Goal: Task Accomplishment & Management: Use online tool/utility

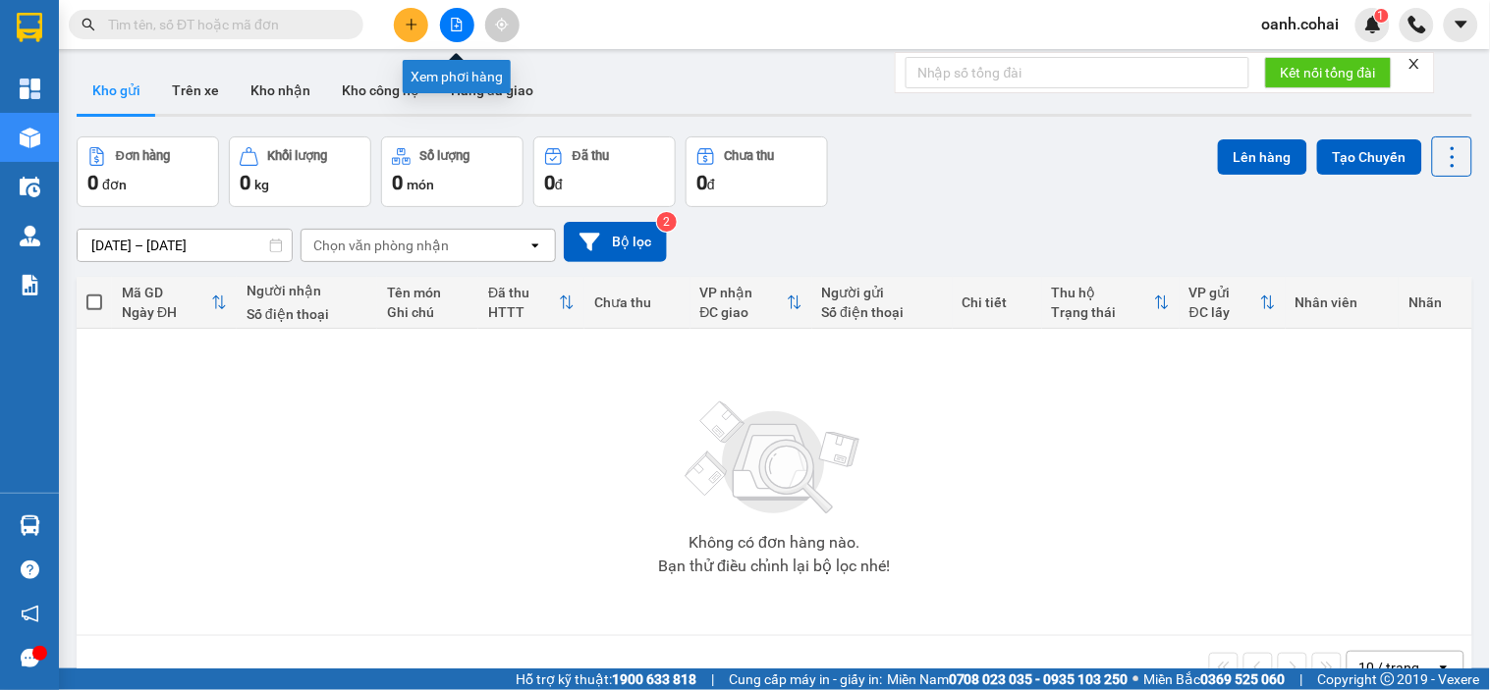
click at [452, 21] on icon "file-add" at bounding box center [457, 25] width 11 height 14
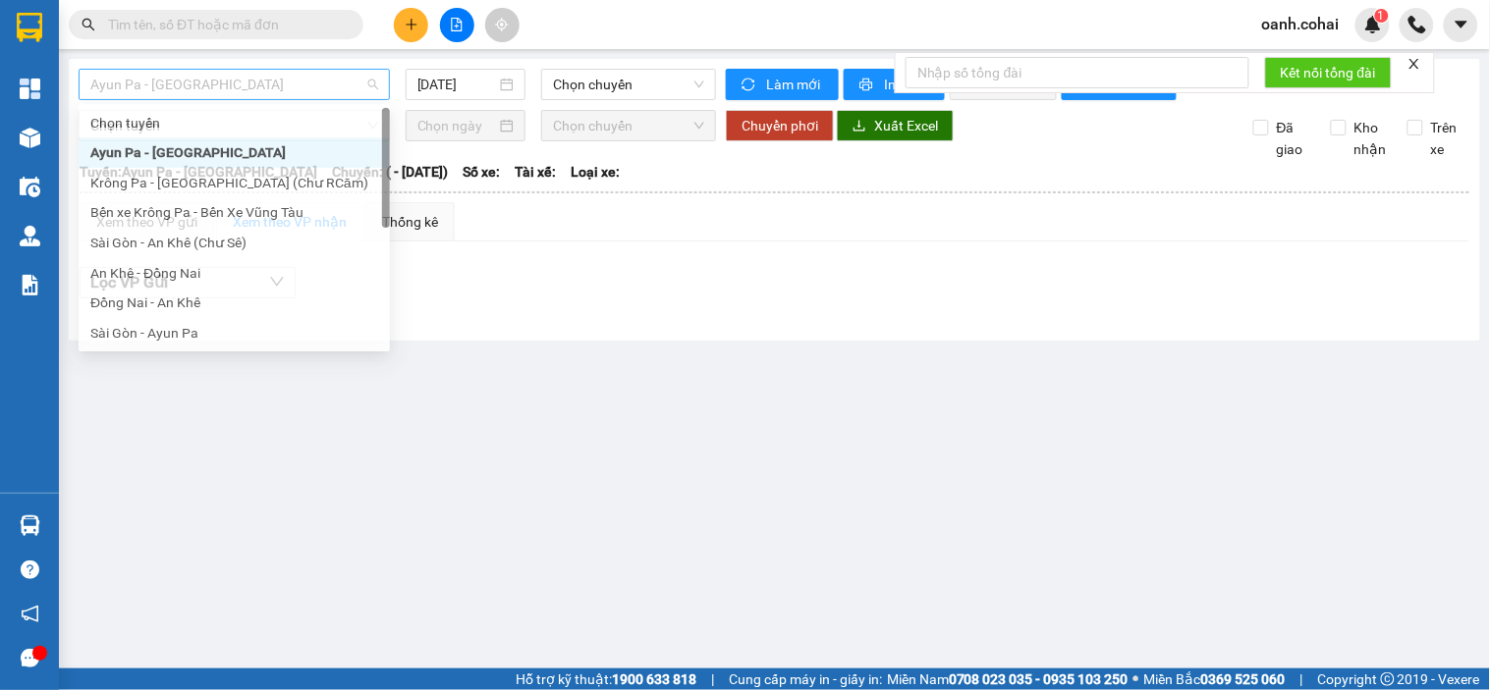
click at [304, 88] on span "Ayun Pa - [GEOGRAPHIC_DATA]" at bounding box center [234, 84] width 288 height 29
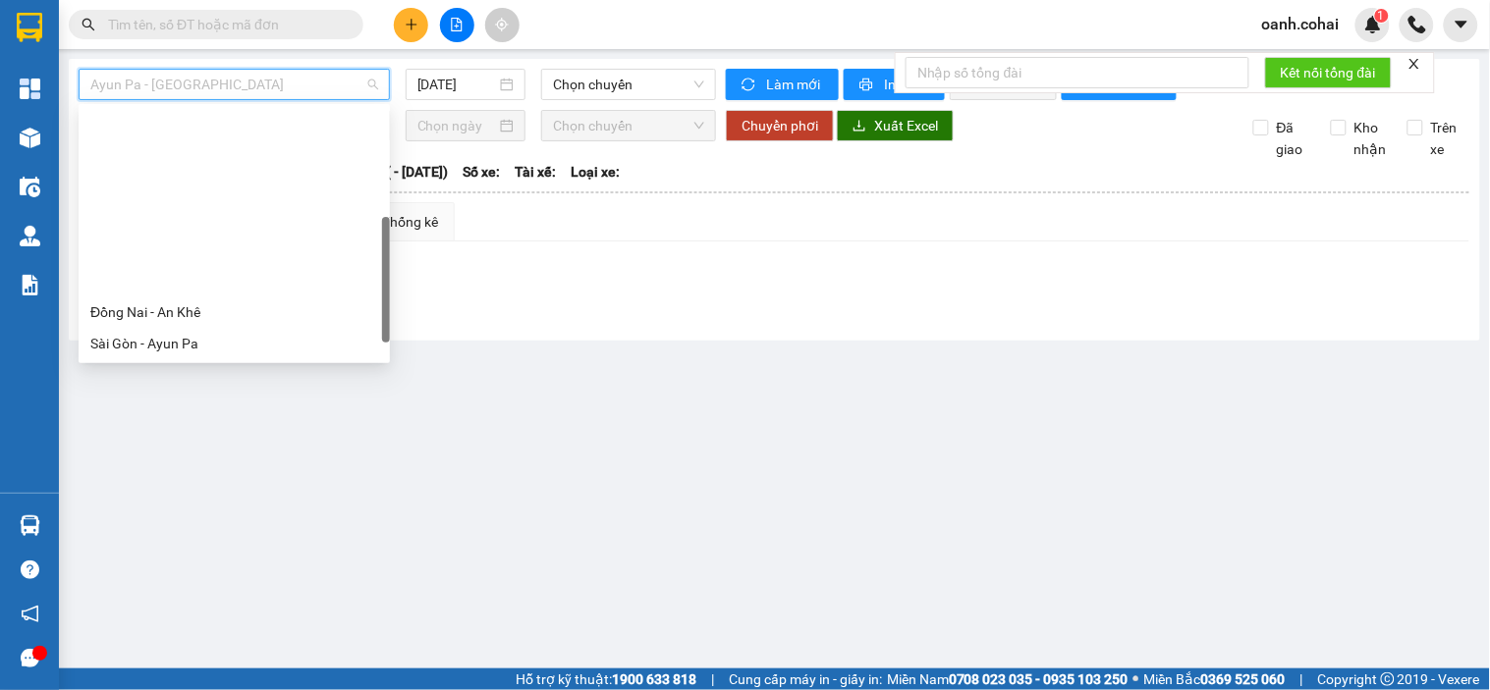
scroll to position [282, 0]
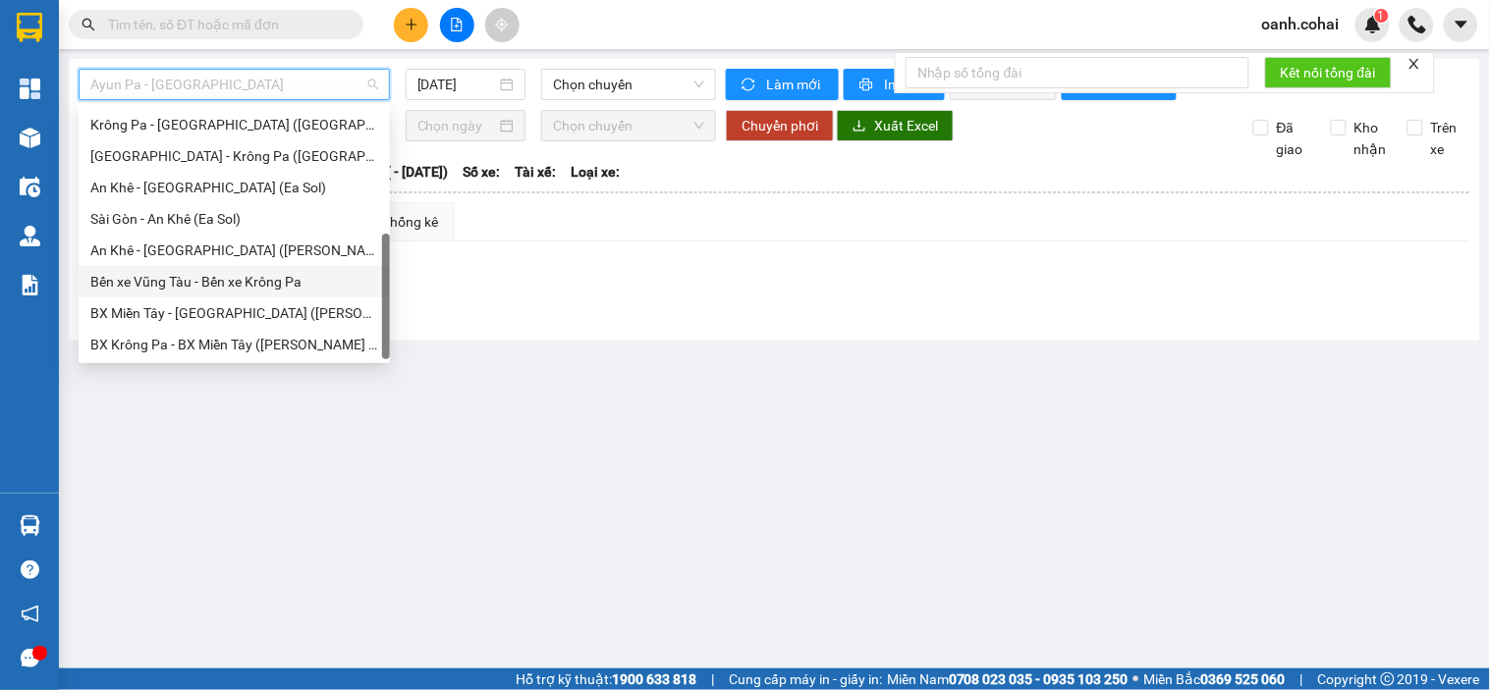
click at [144, 290] on div "Bến xe Vũng Tàu - Bến xe Krông Pa" at bounding box center [234, 282] width 288 height 22
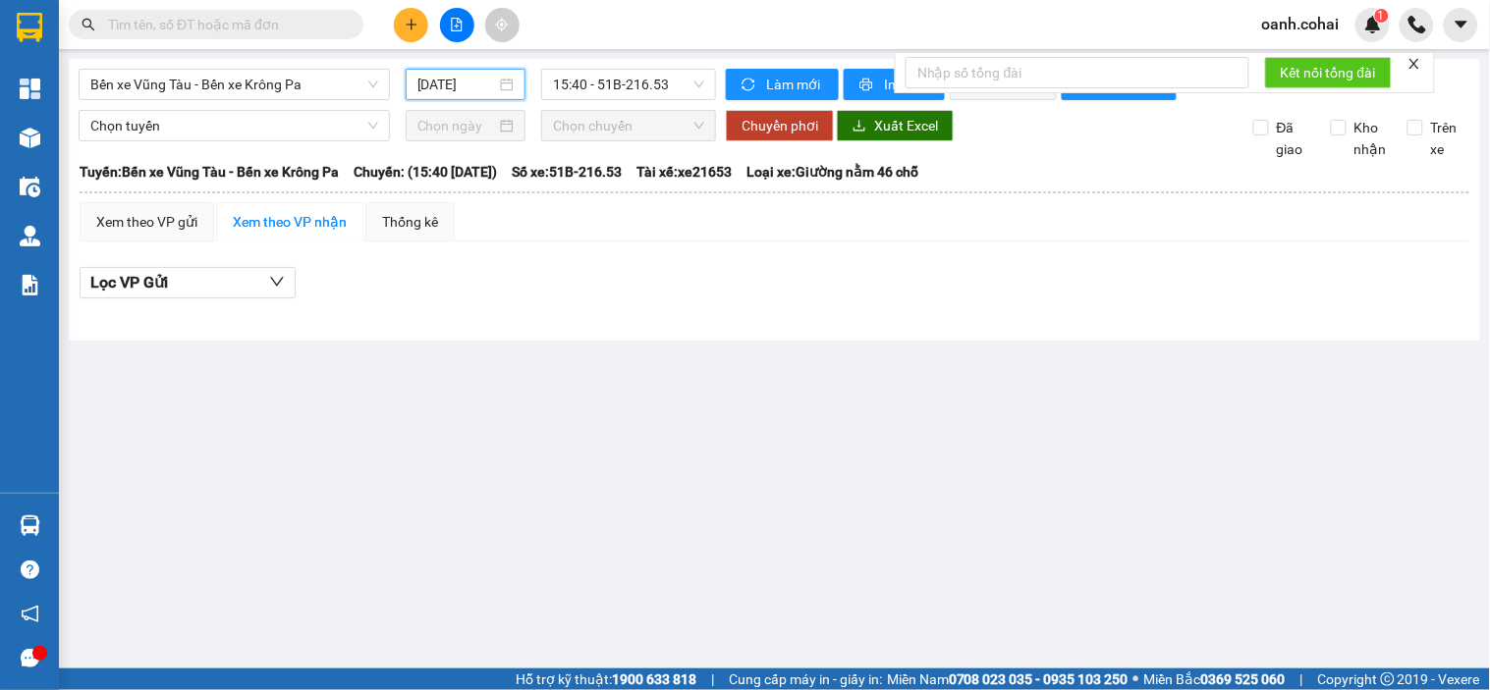
click at [445, 84] on input "[DATE]" at bounding box center [457, 85] width 80 height 22
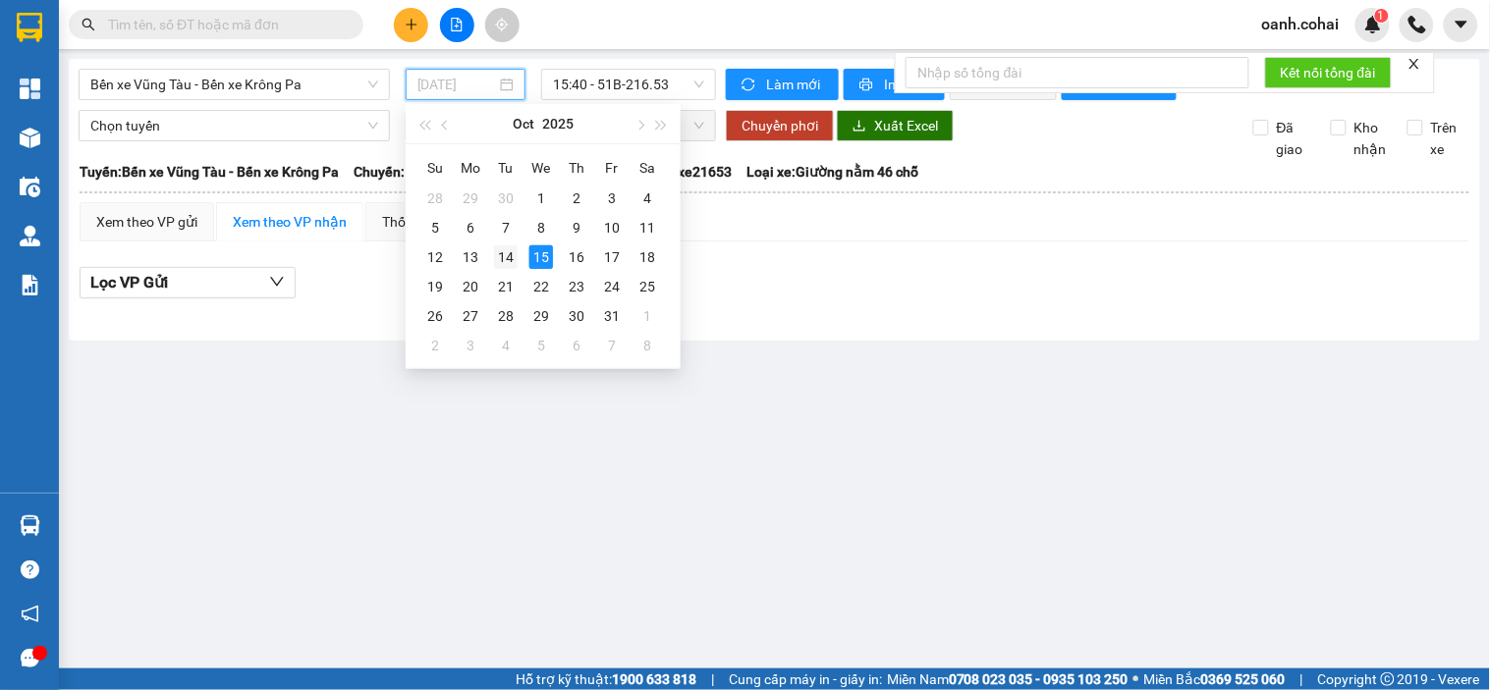
click at [511, 263] on div "14" at bounding box center [506, 258] width 24 height 24
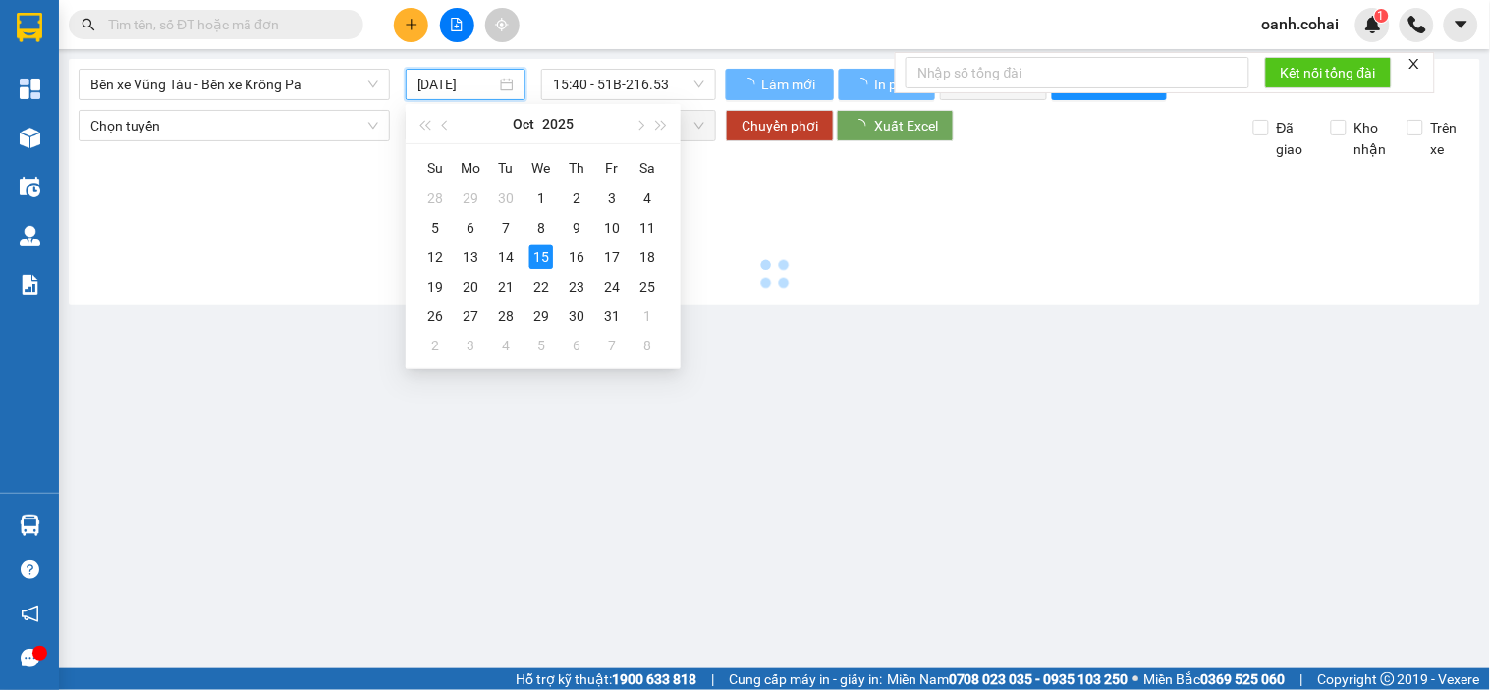
type input "[DATE]"
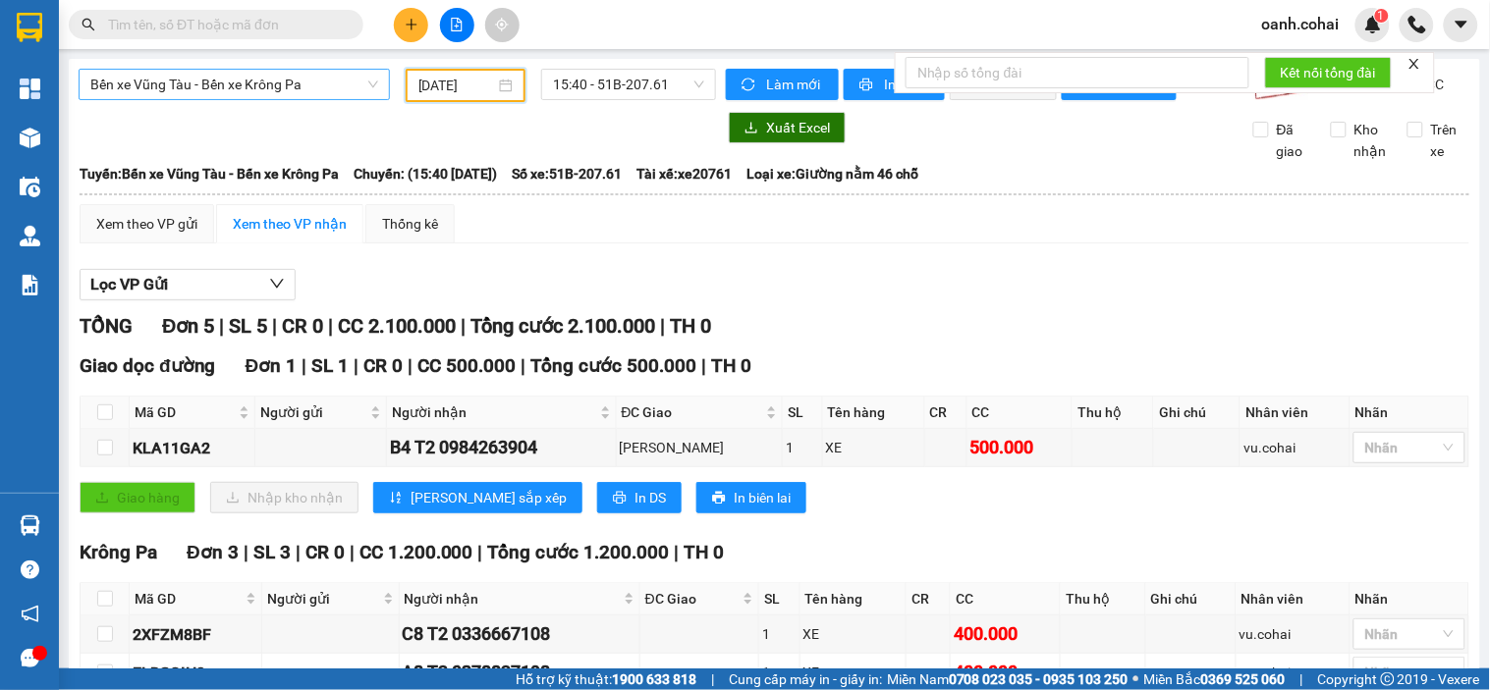
click at [315, 83] on span "Bến xe Vũng Tàu - Bến xe Krông Pa" at bounding box center [234, 84] width 288 height 29
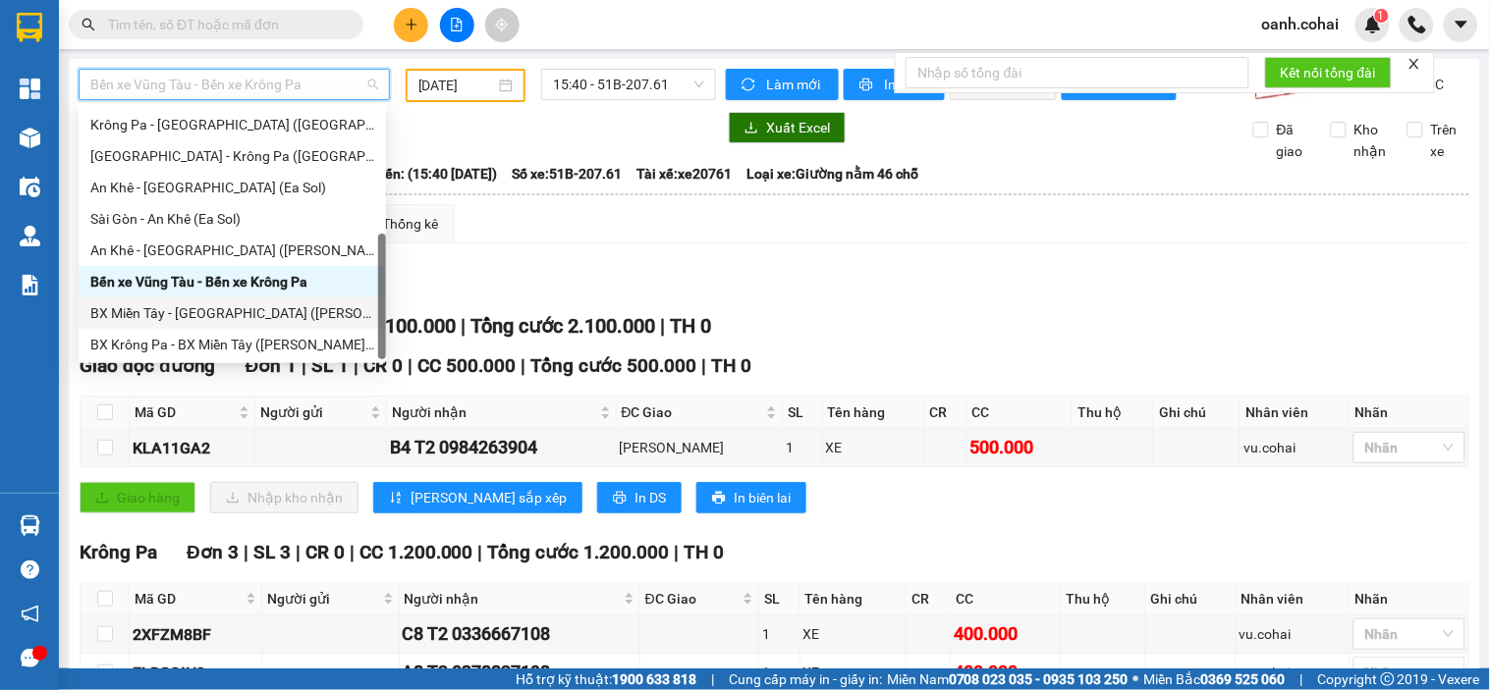
click at [222, 308] on div "BX Miền Tây - [GEOGRAPHIC_DATA] ([PERSON_NAME] - [PERSON_NAME][GEOGRAPHIC_DATA])" at bounding box center [232, 313] width 284 height 22
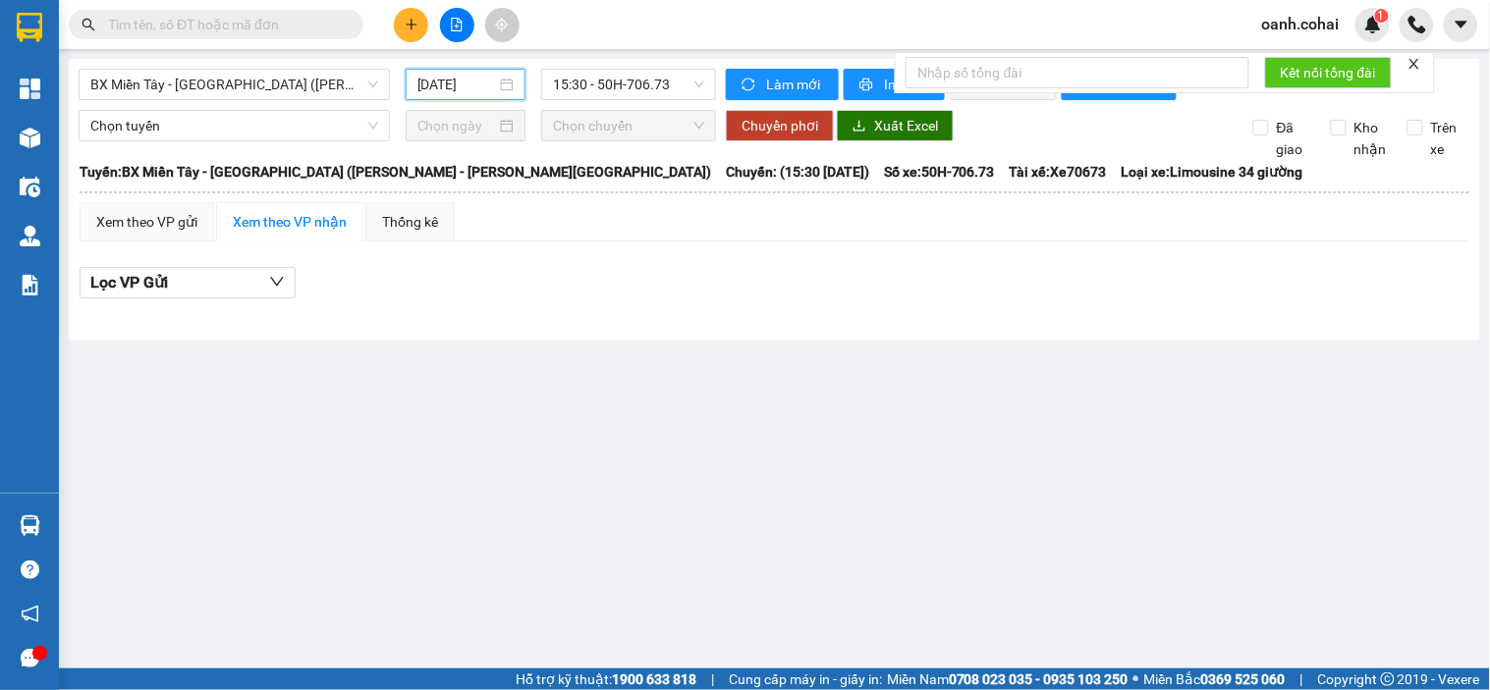
click at [464, 83] on input "[DATE]" at bounding box center [457, 85] width 80 height 22
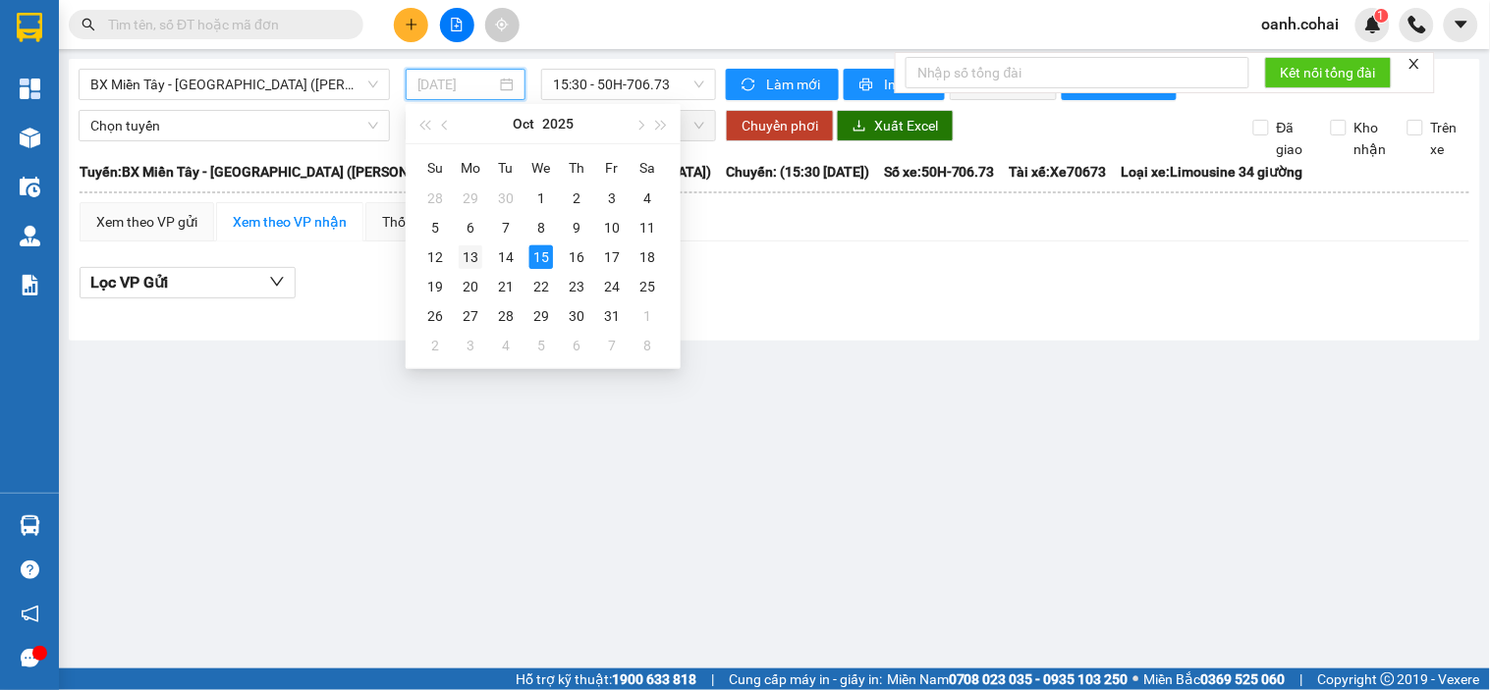
click at [469, 263] on div "13" at bounding box center [471, 258] width 24 height 24
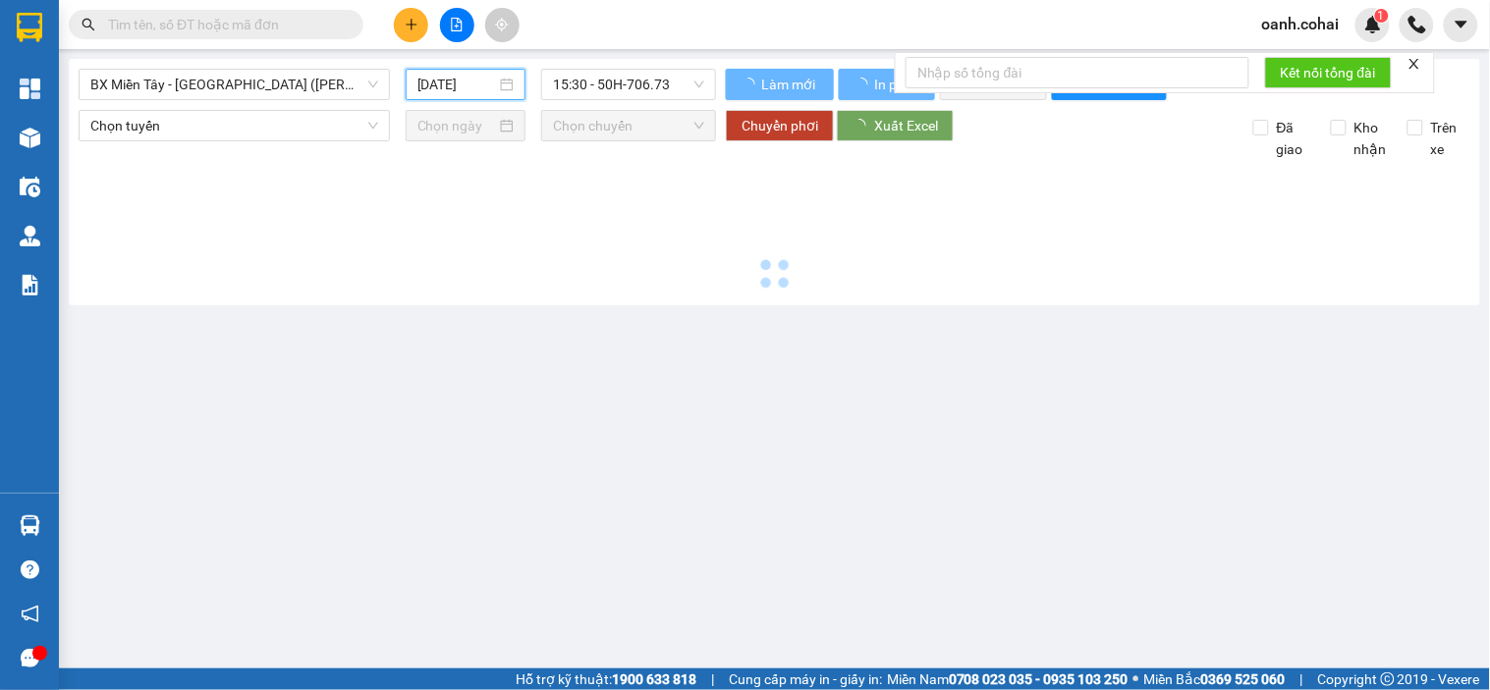
type input "[DATE]"
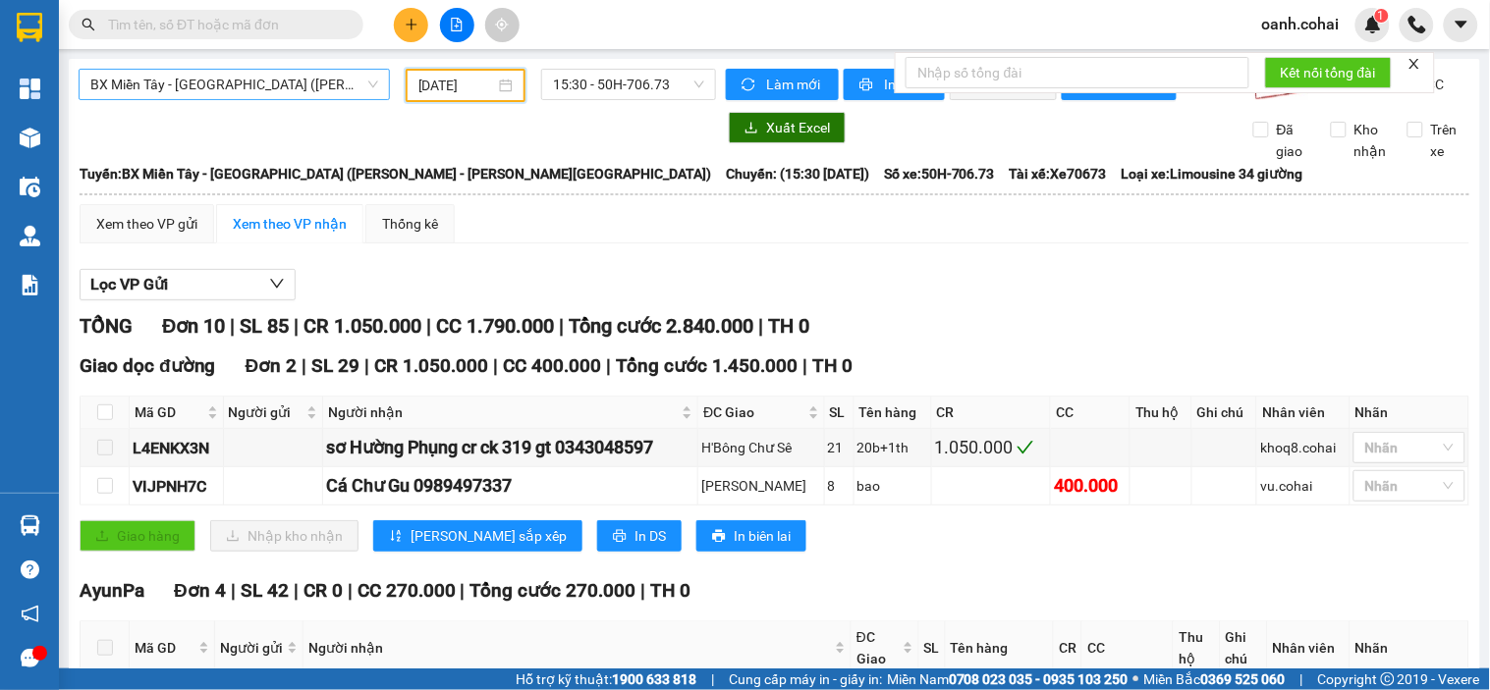
click at [308, 81] on span "BX Miền Tây - [GEOGRAPHIC_DATA] ([PERSON_NAME] - [PERSON_NAME][GEOGRAPHIC_DATA])" at bounding box center [234, 84] width 288 height 29
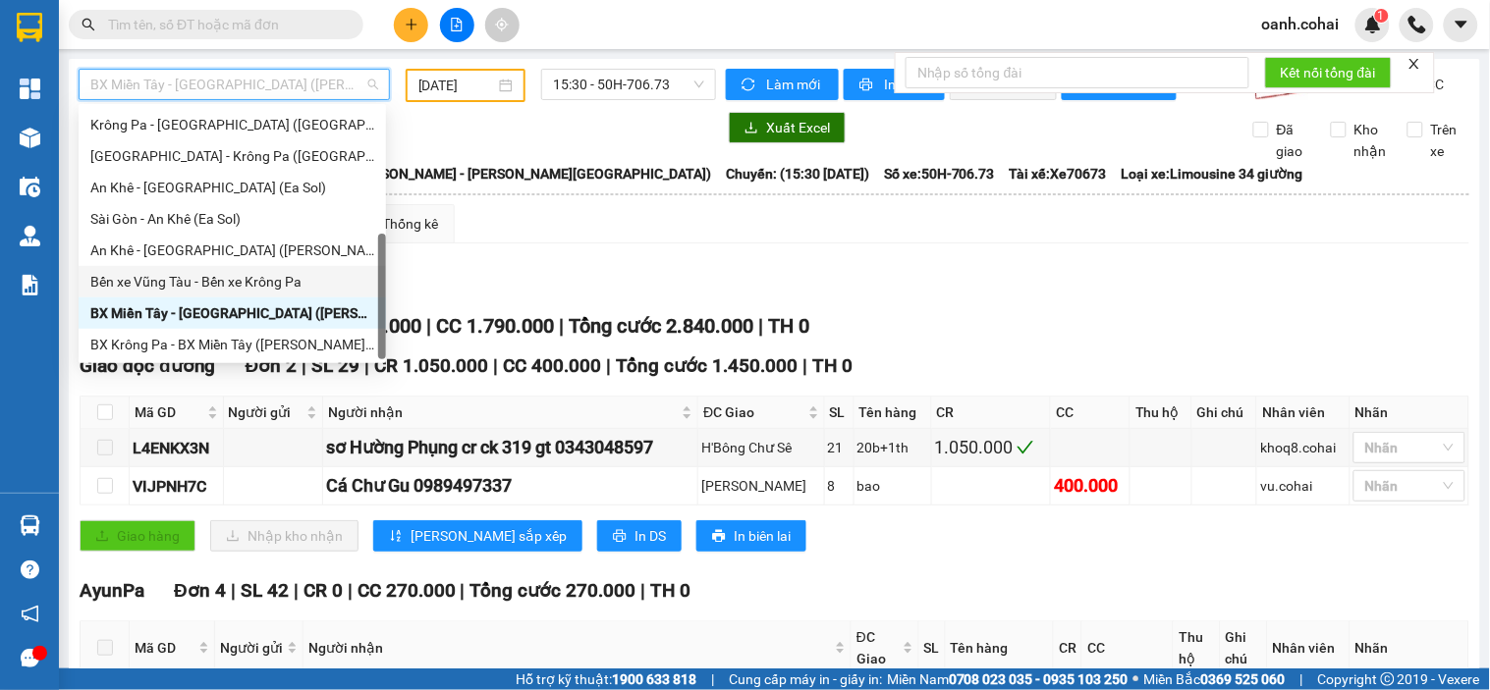
click at [213, 283] on div "Bến xe Vũng Tàu - Bến xe Krông Pa" at bounding box center [232, 282] width 284 height 22
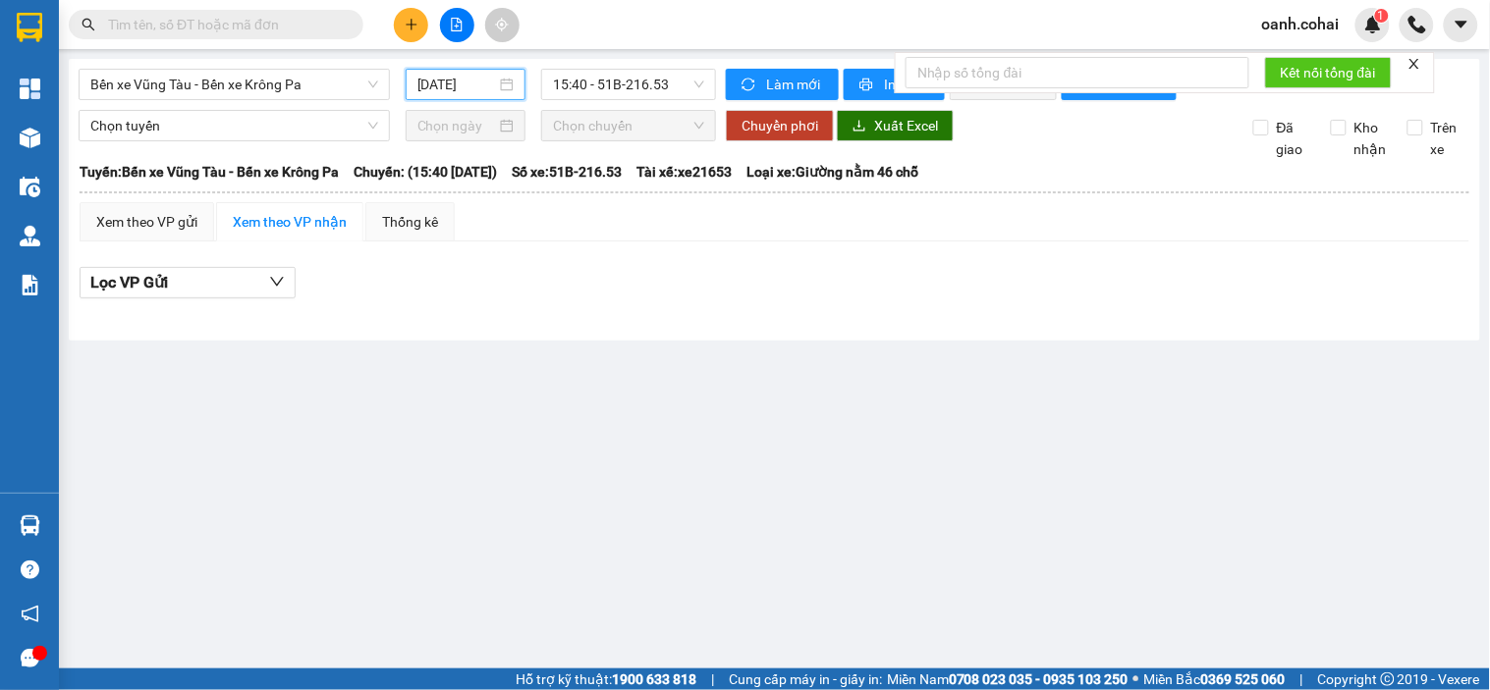
click at [446, 86] on input "[DATE]" at bounding box center [457, 85] width 80 height 22
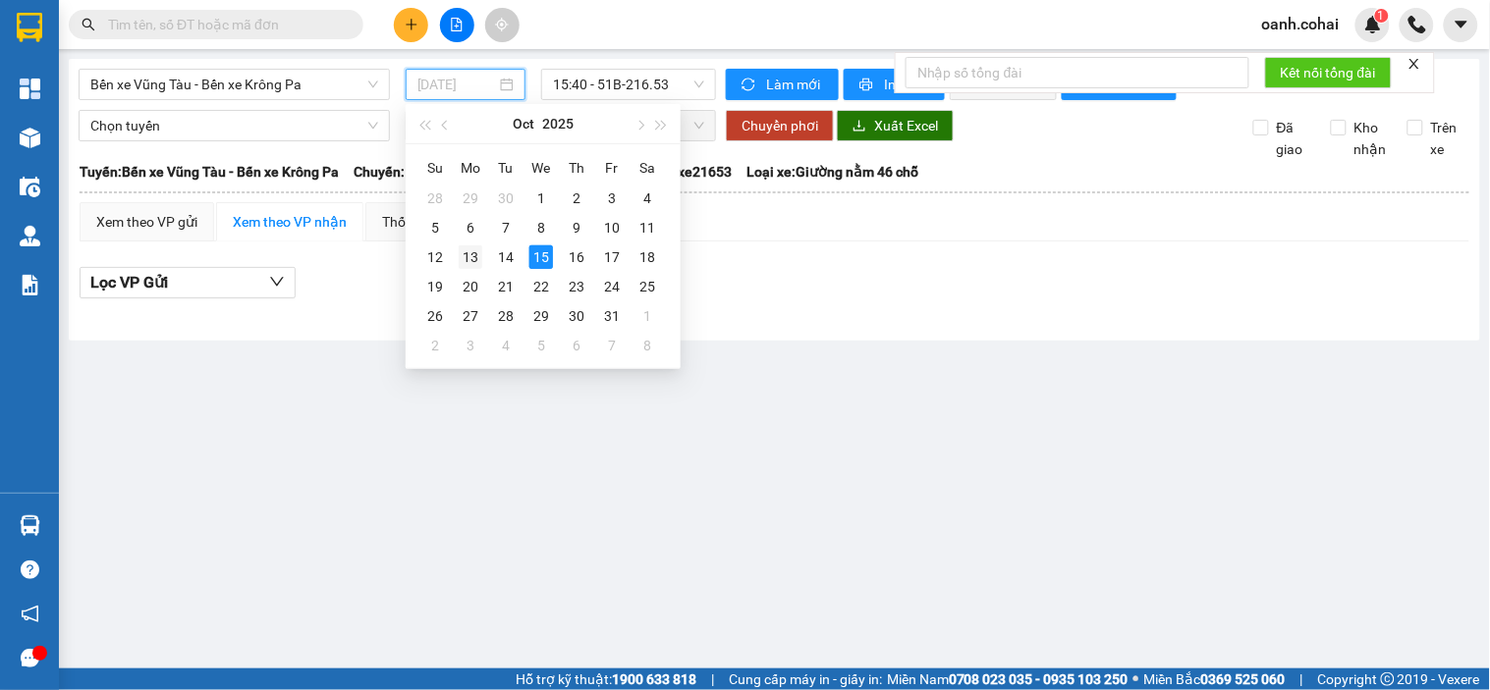
click at [468, 262] on div "13" at bounding box center [471, 258] width 24 height 24
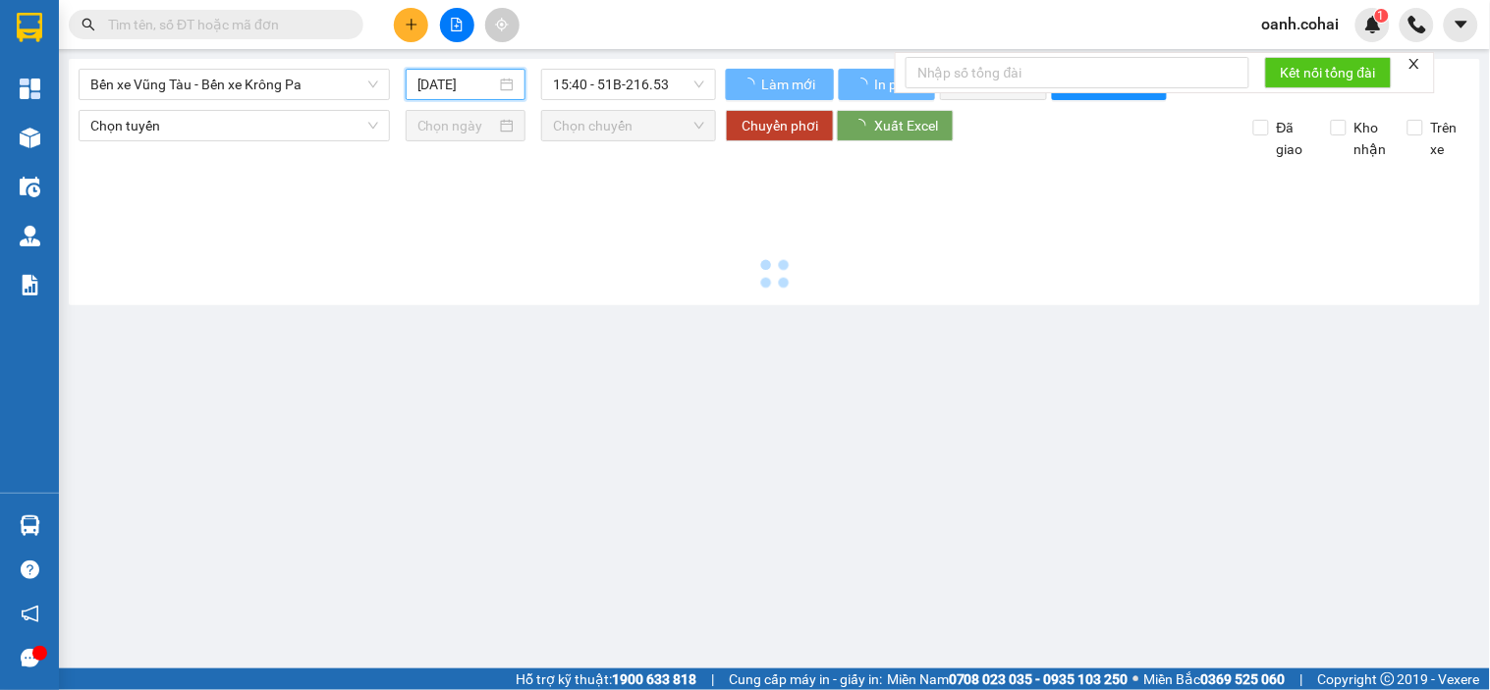
type input "[DATE]"
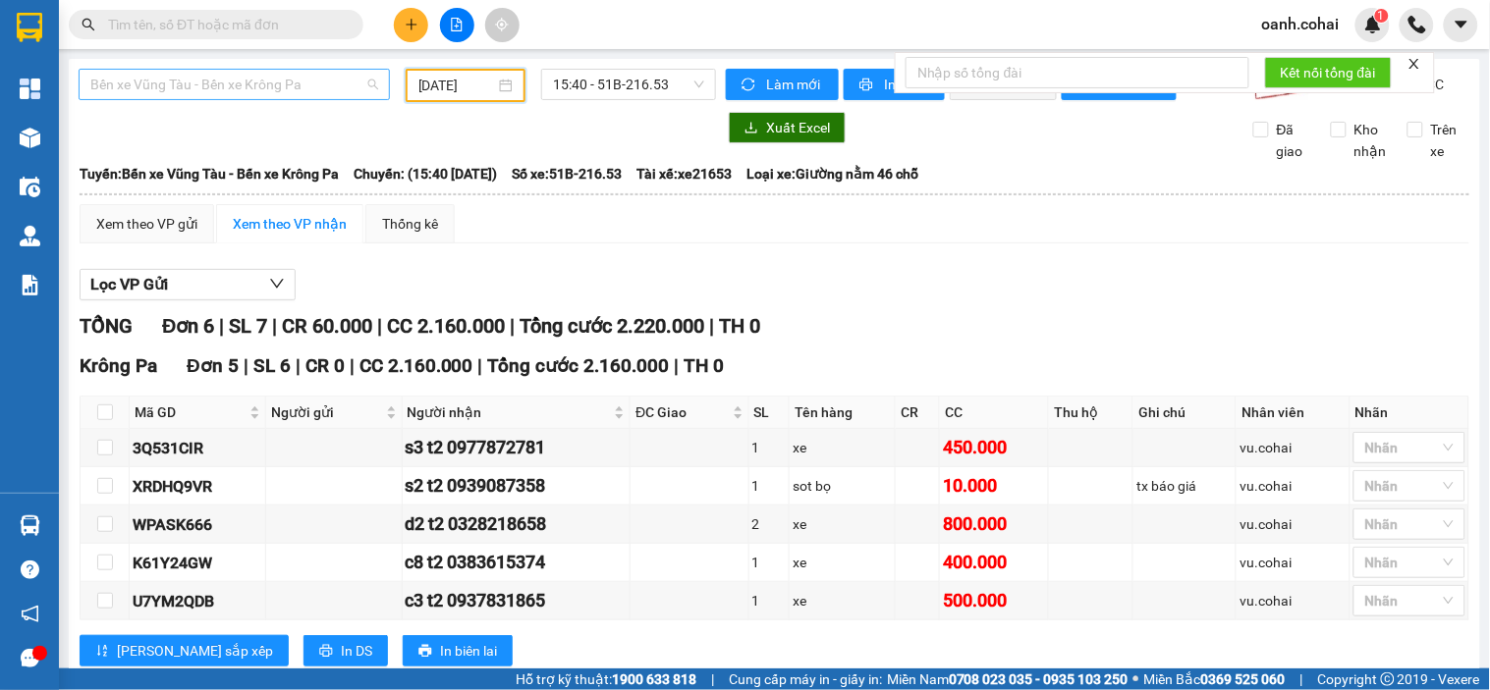
click at [324, 82] on span "Bến xe Vũng Tàu - Bến xe Krông Pa" at bounding box center [234, 84] width 288 height 29
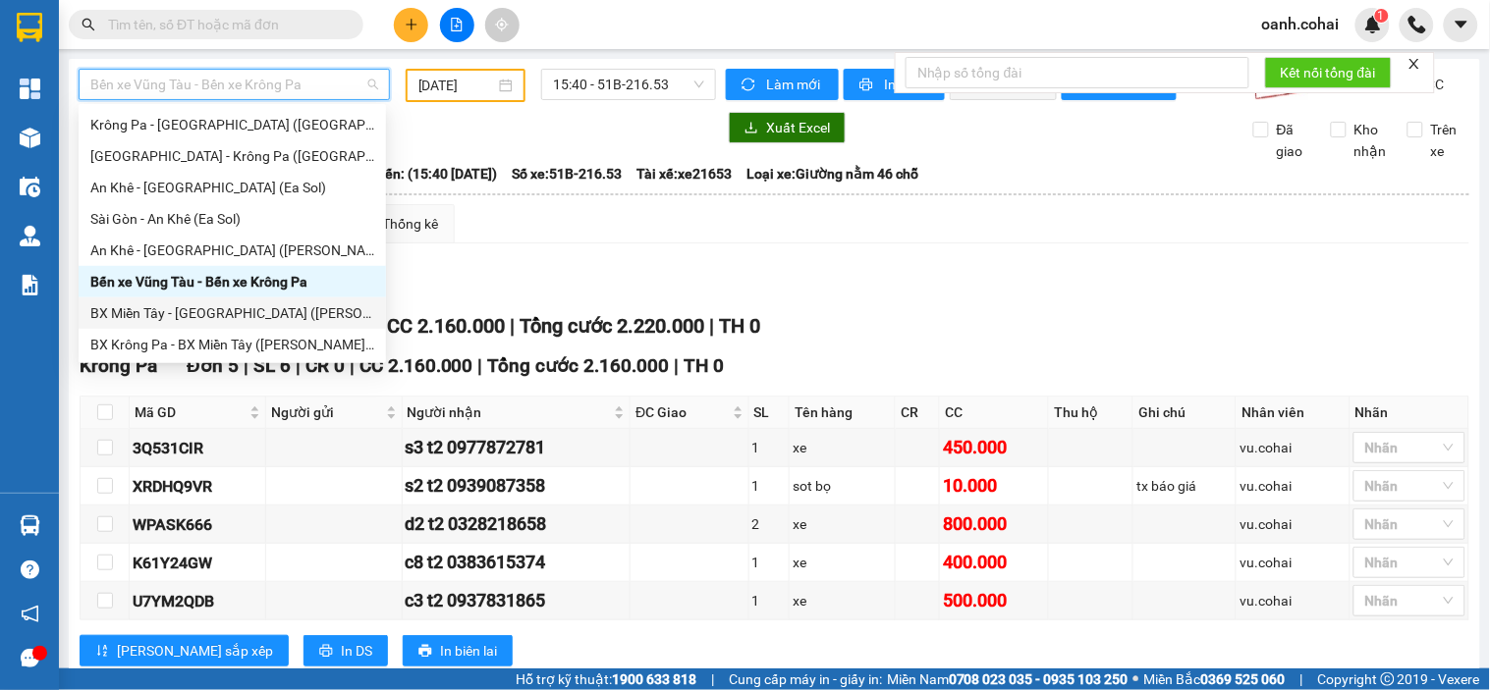
click at [199, 310] on div "BX Miền Tây - [GEOGRAPHIC_DATA] ([PERSON_NAME] - [PERSON_NAME][GEOGRAPHIC_DATA])" at bounding box center [232, 313] width 284 height 22
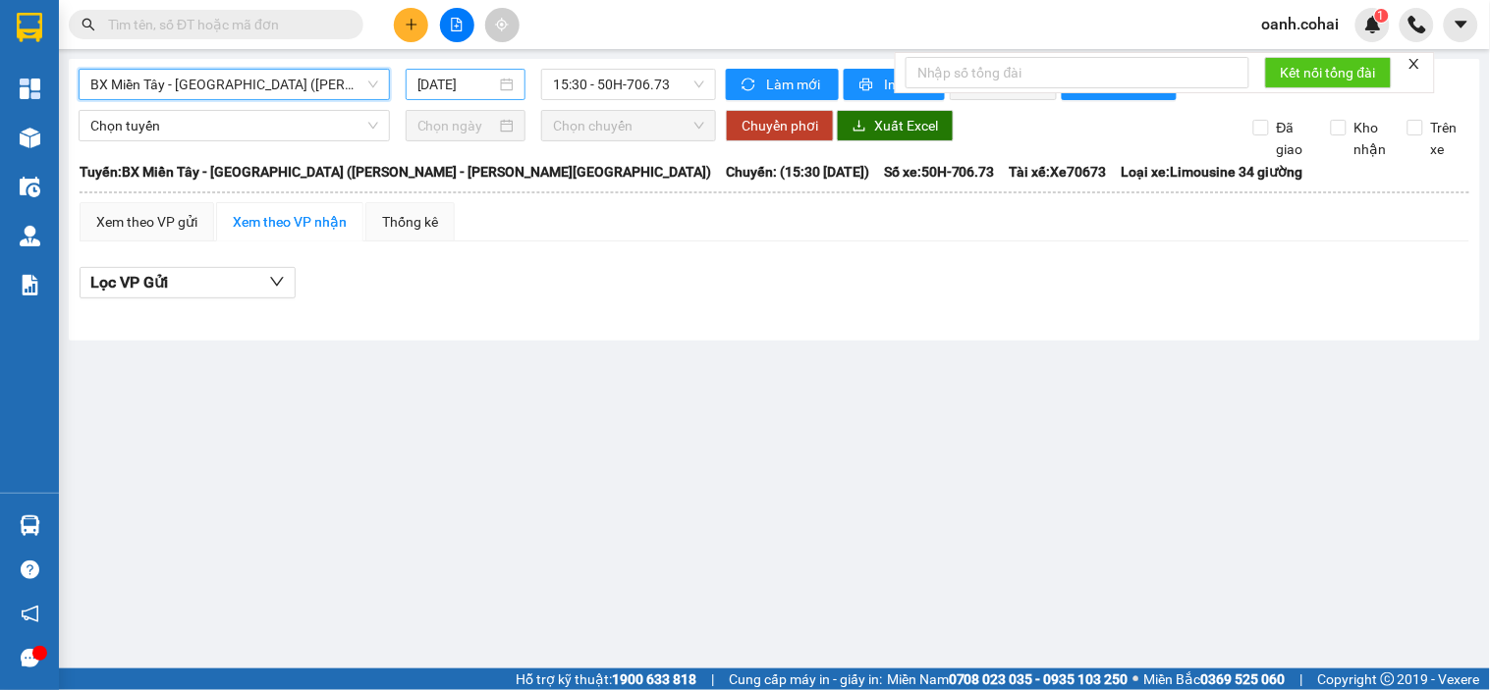
click at [443, 81] on input "[DATE]" at bounding box center [457, 85] width 80 height 22
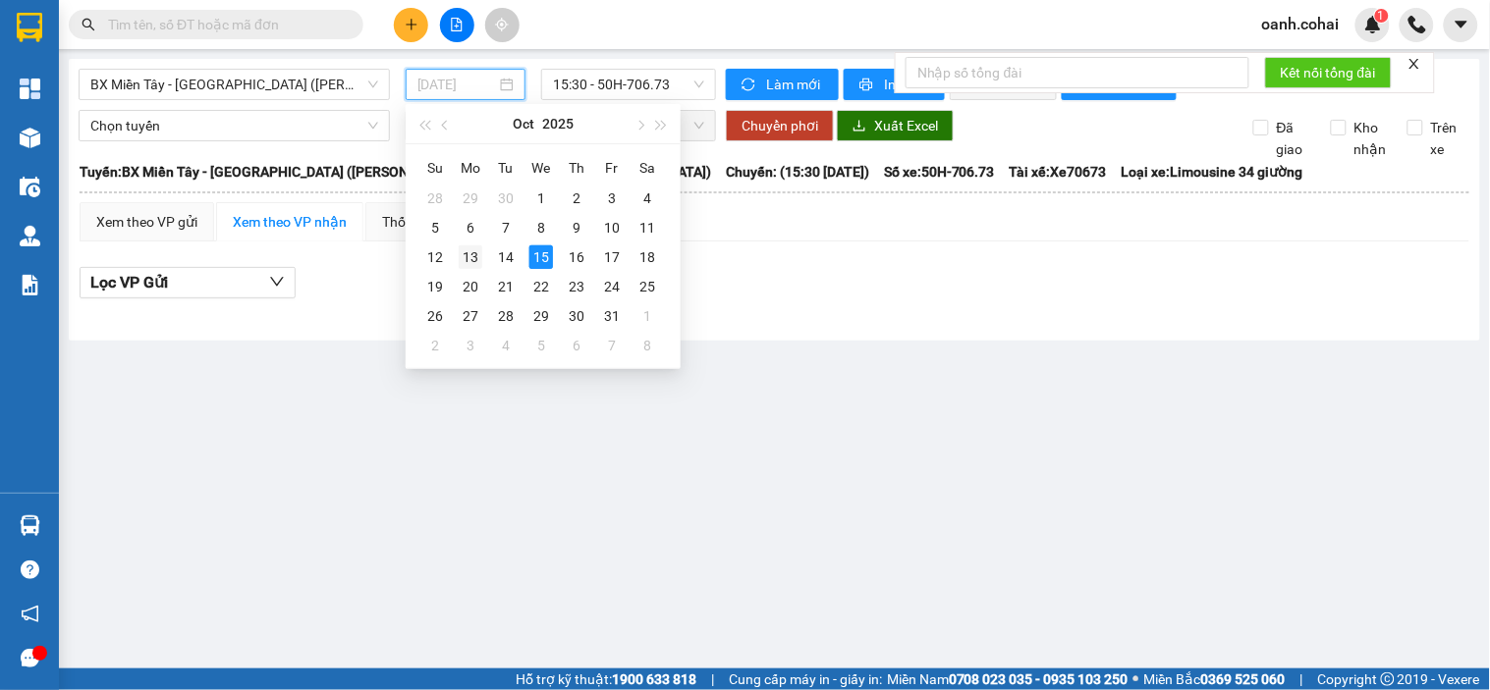
click at [466, 251] on div "13" at bounding box center [471, 258] width 24 height 24
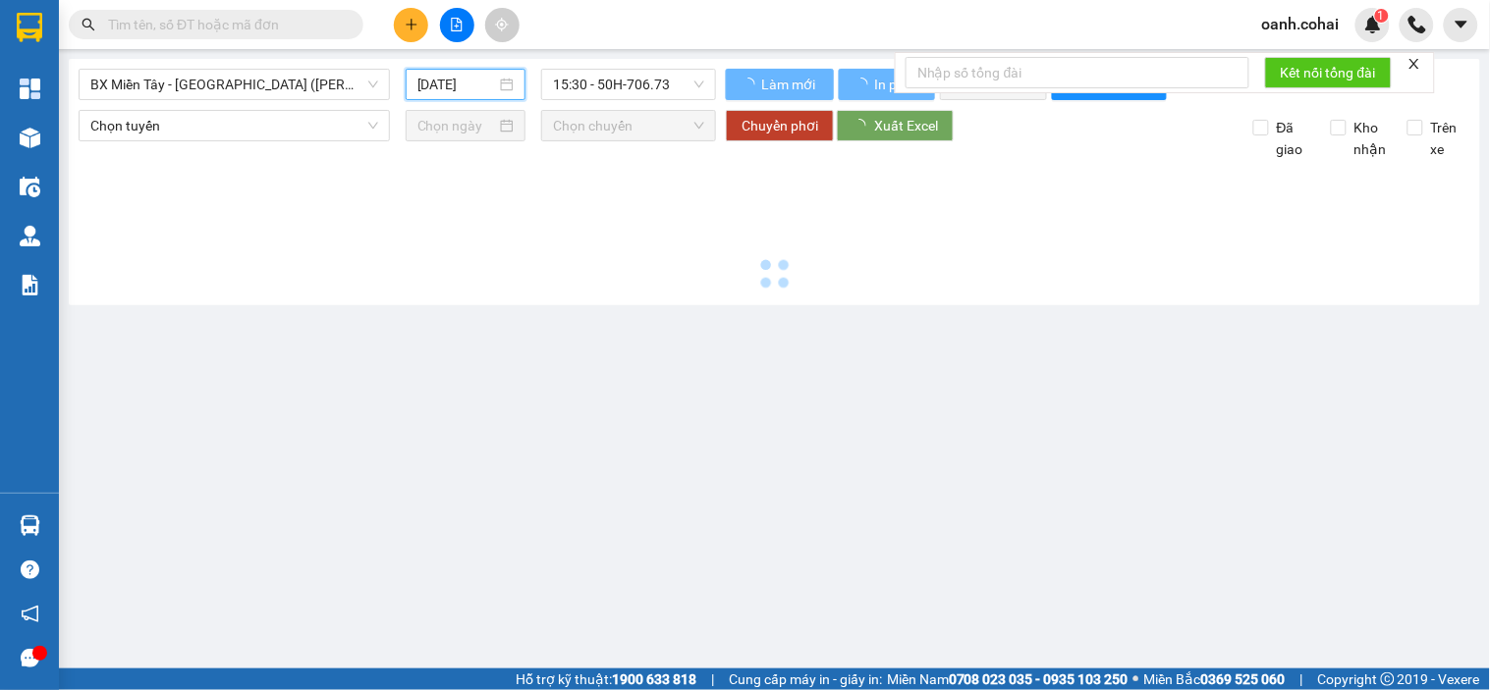
type input "[DATE]"
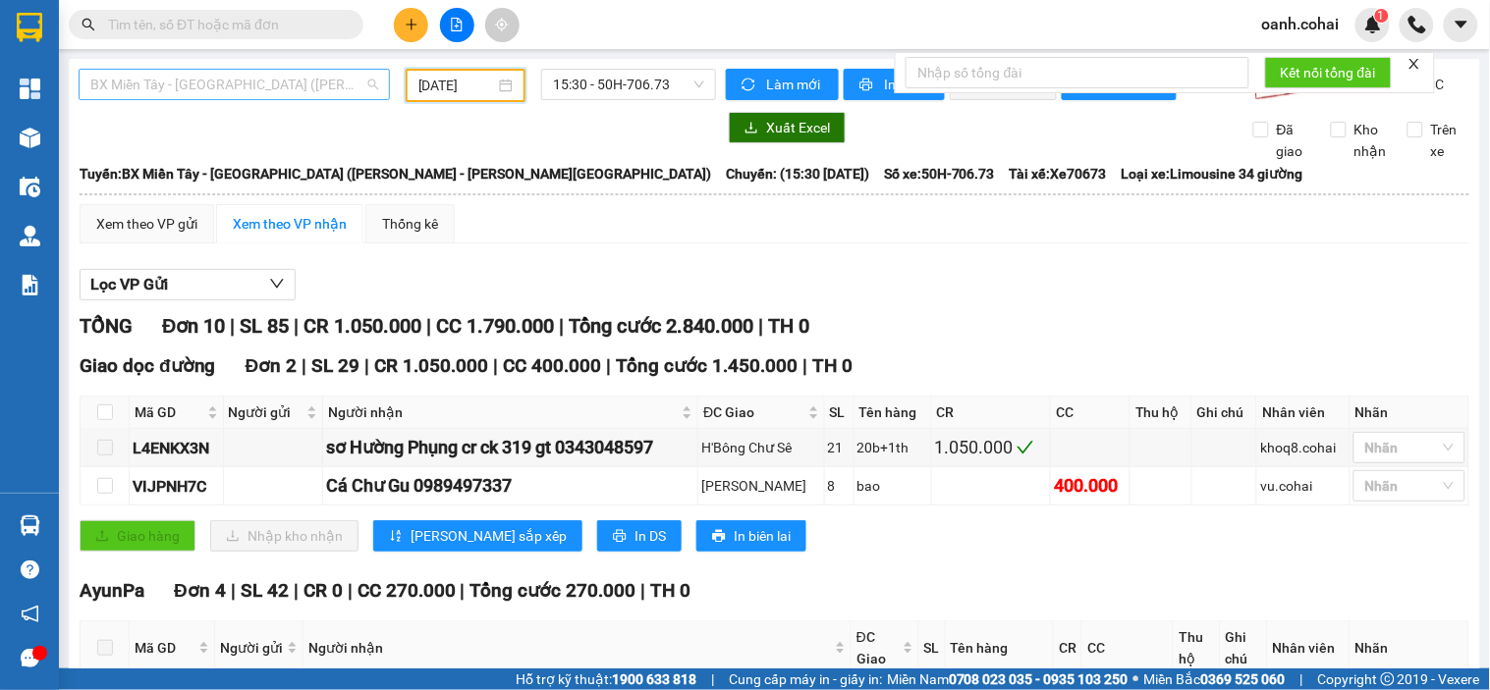
click at [300, 85] on span "BX Miền Tây - [GEOGRAPHIC_DATA] ([PERSON_NAME] - [PERSON_NAME][GEOGRAPHIC_DATA])" at bounding box center [234, 84] width 288 height 29
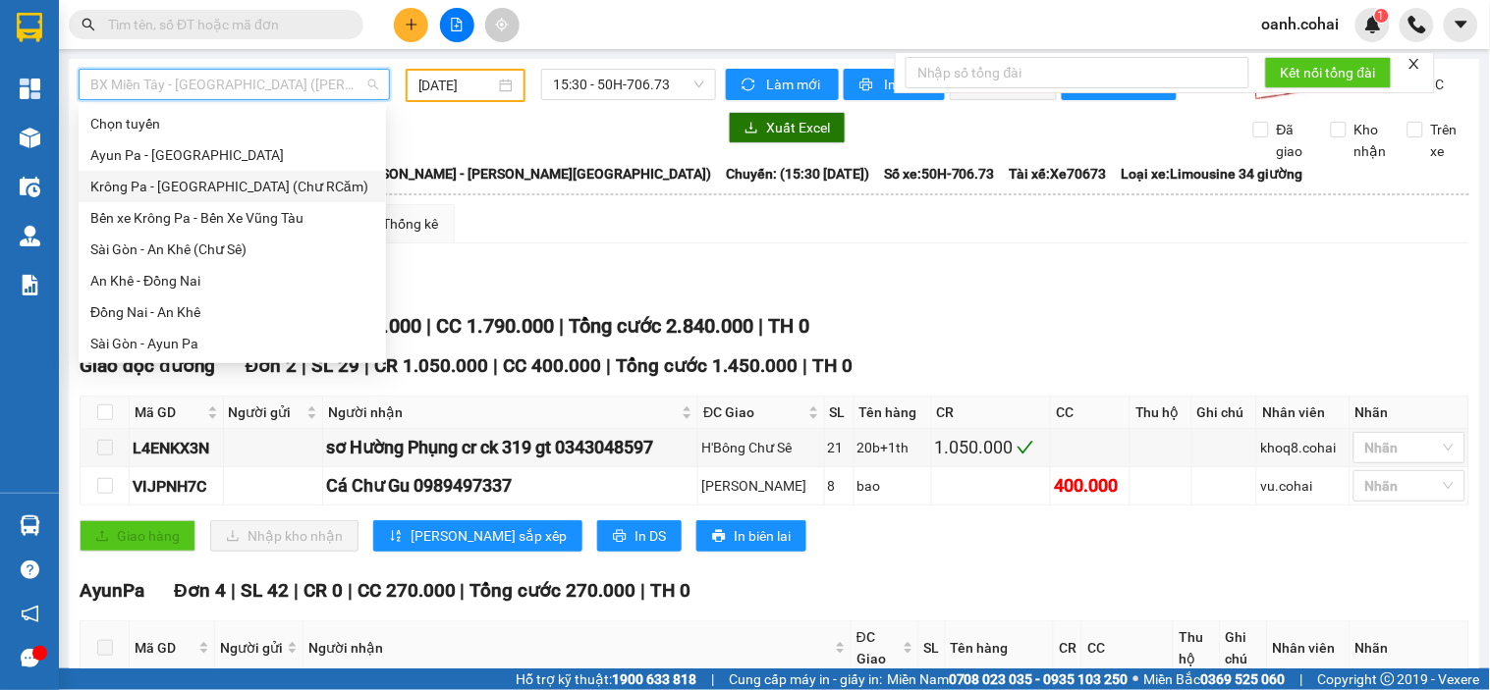
click at [185, 187] on div "Krông Pa - [GEOGRAPHIC_DATA] (Chư RCăm)" at bounding box center [232, 187] width 284 height 22
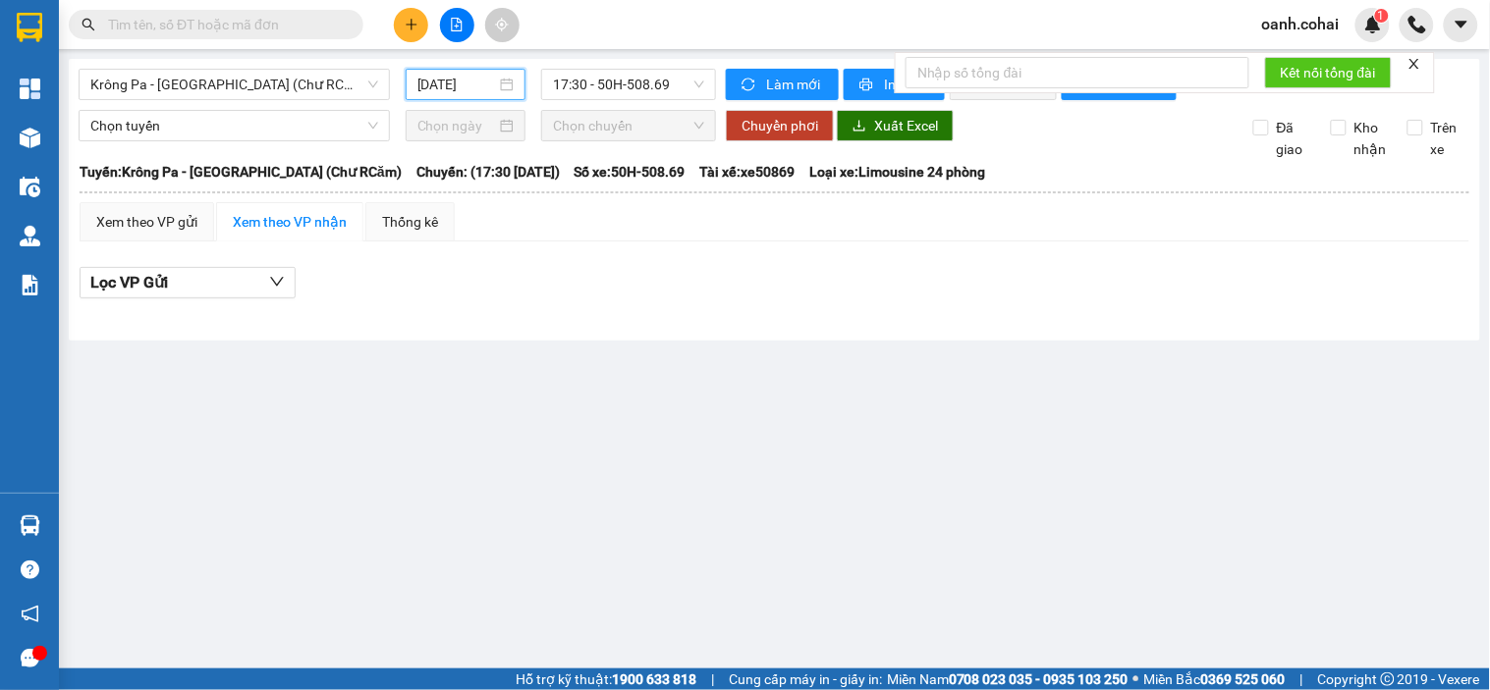
click at [439, 84] on input "[DATE]" at bounding box center [457, 85] width 80 height 22
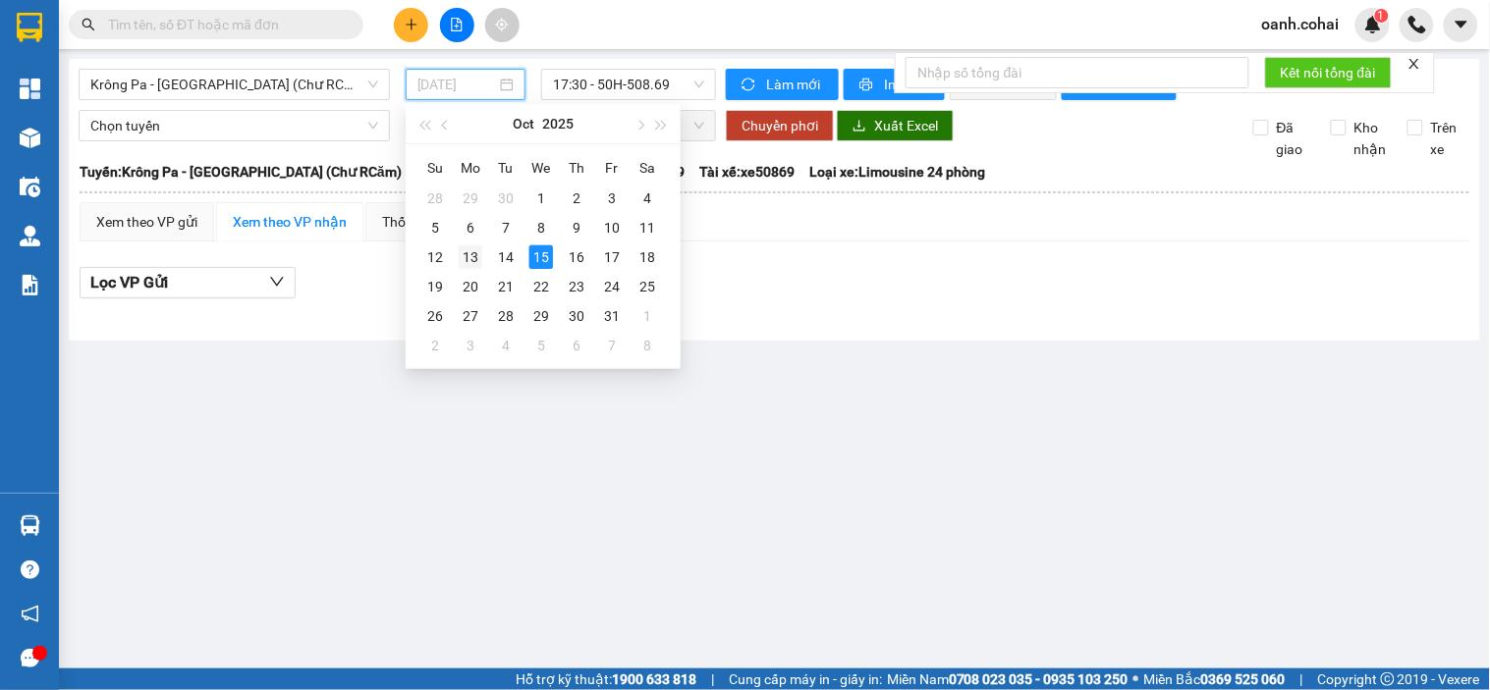
click at [467, 258] on div "13" at bounding box center [471, 258] width 24 height 24
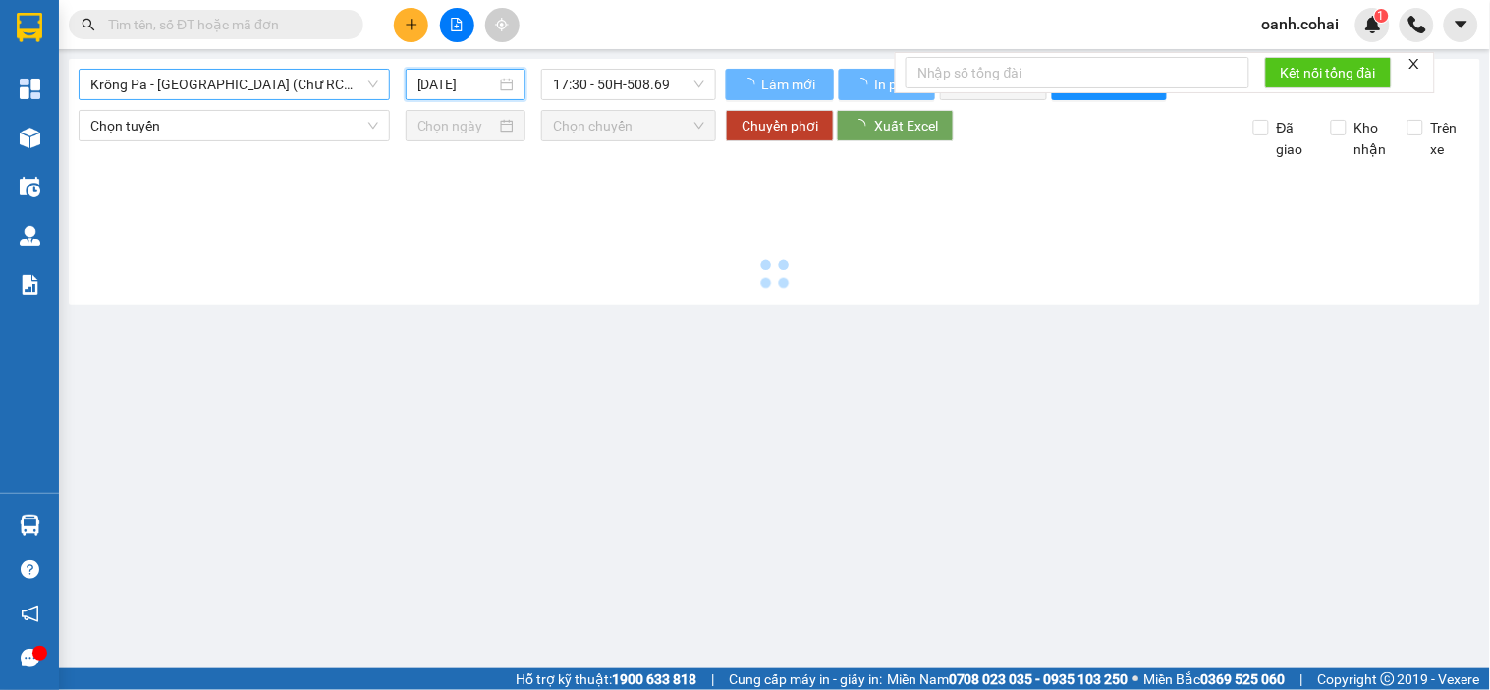
type input "[DATE]"
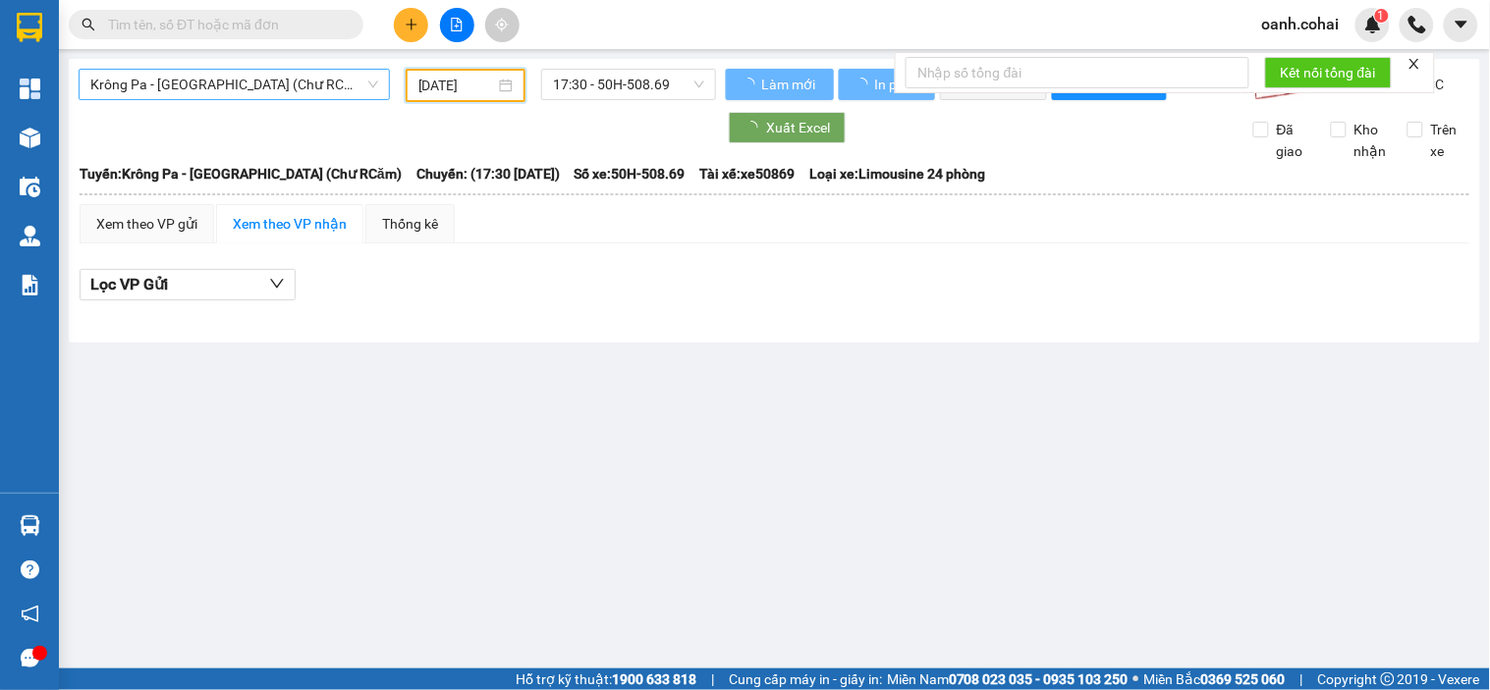
click at [340, 90] on span "Krông Pa - [GEOGRAPHIC_DATA] (Chư RCăm)" at bounding box center [234, 84] width 288 height 29
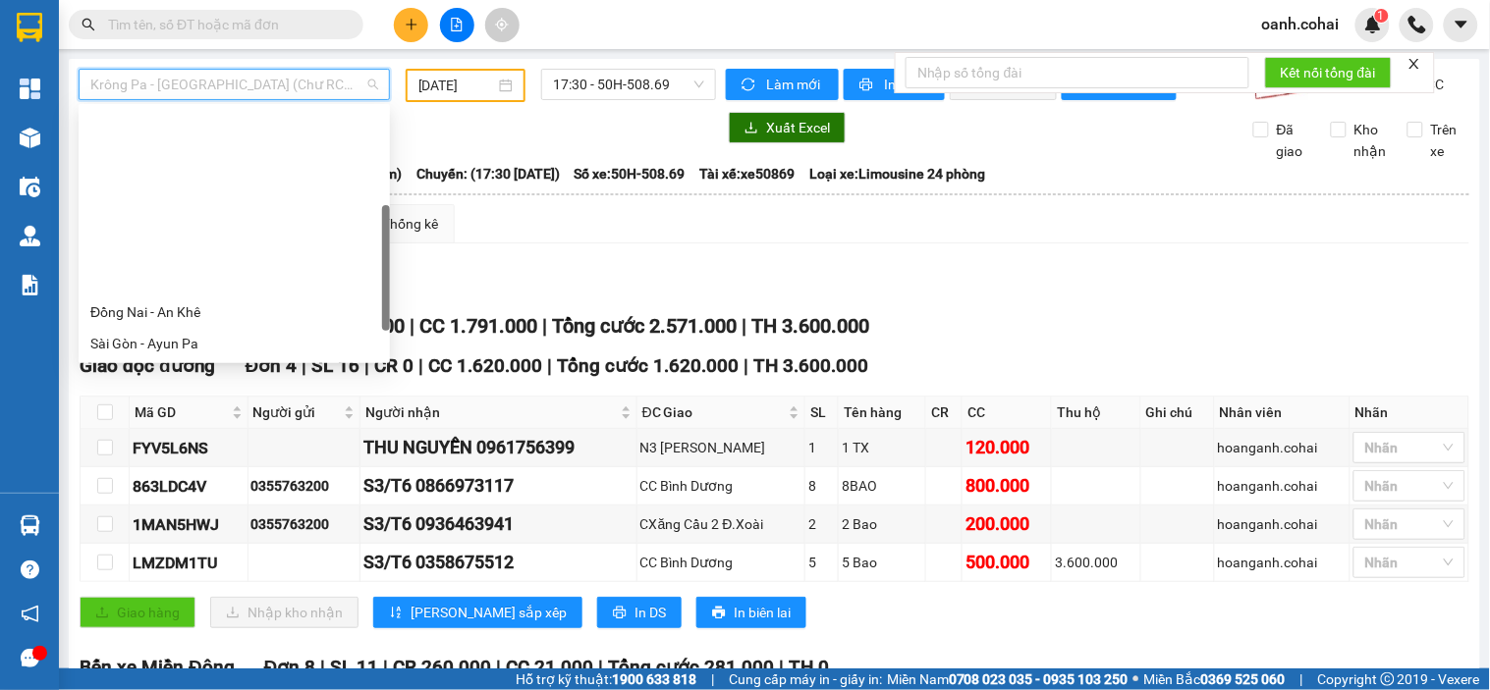
scroll to position [218, 0]
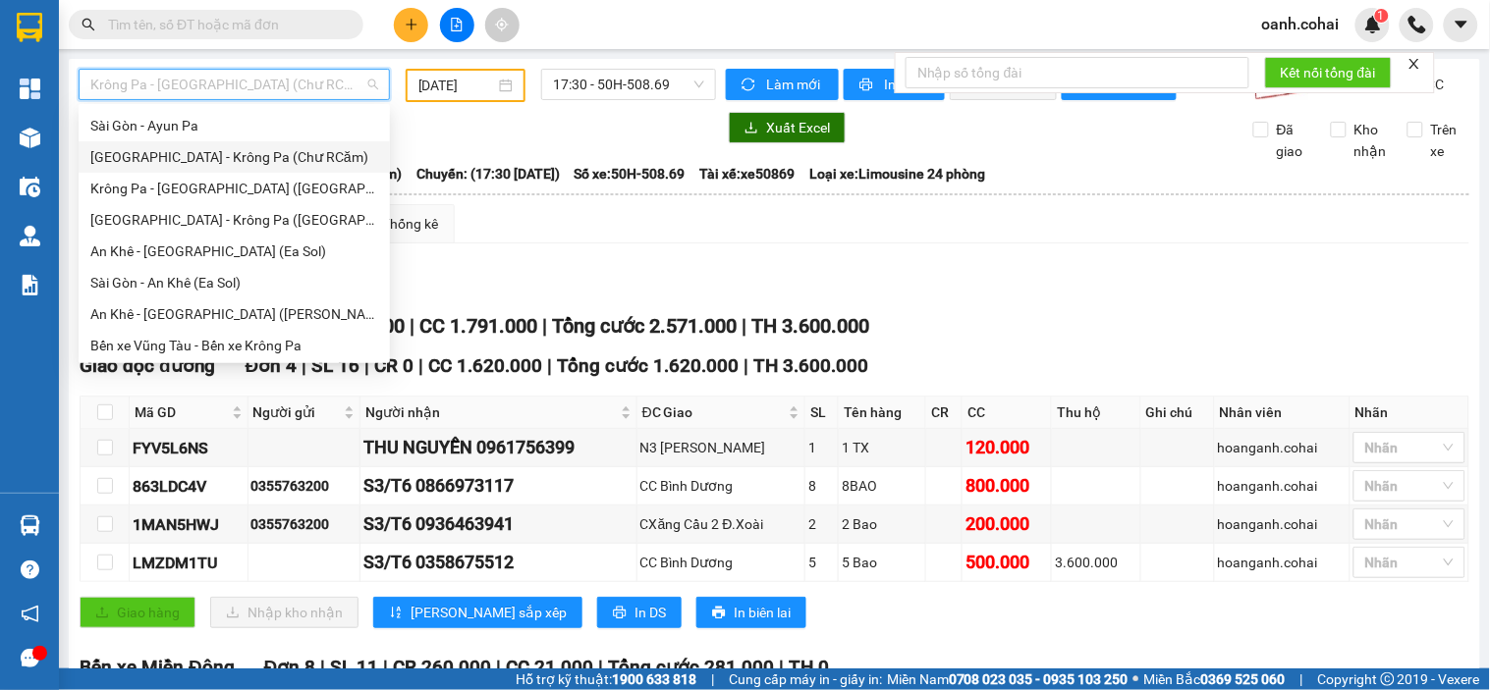
click at [207, 160] on div "[GEOGRAPHIC_DATA] - Krông Pa (Chư RCăm)" at bounding box center [234, 157] width 288 height 22
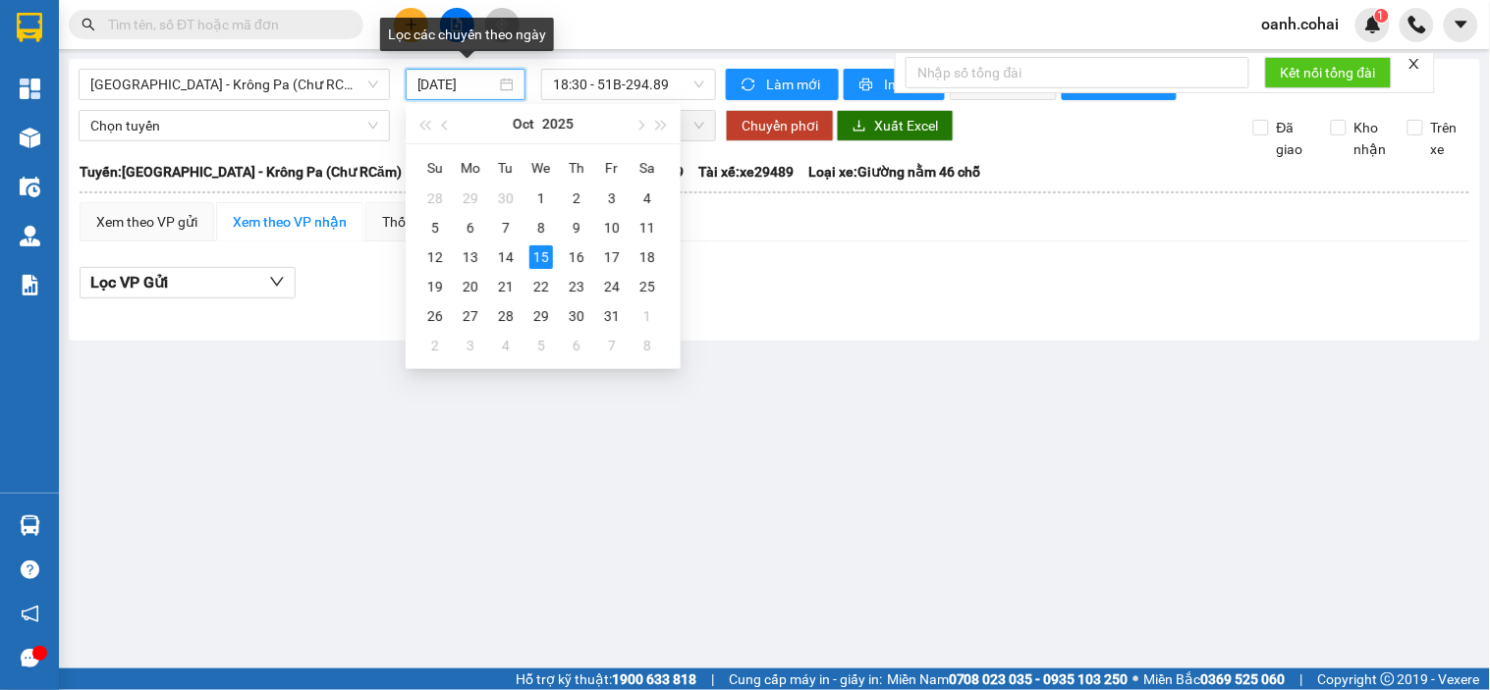
click at [435, 88] on input "[DATE]" at bounding box center [457, 85] width 80 height 22
click at [473, 257] on div "13" at bounding box center [471, 258] width 24 height 24
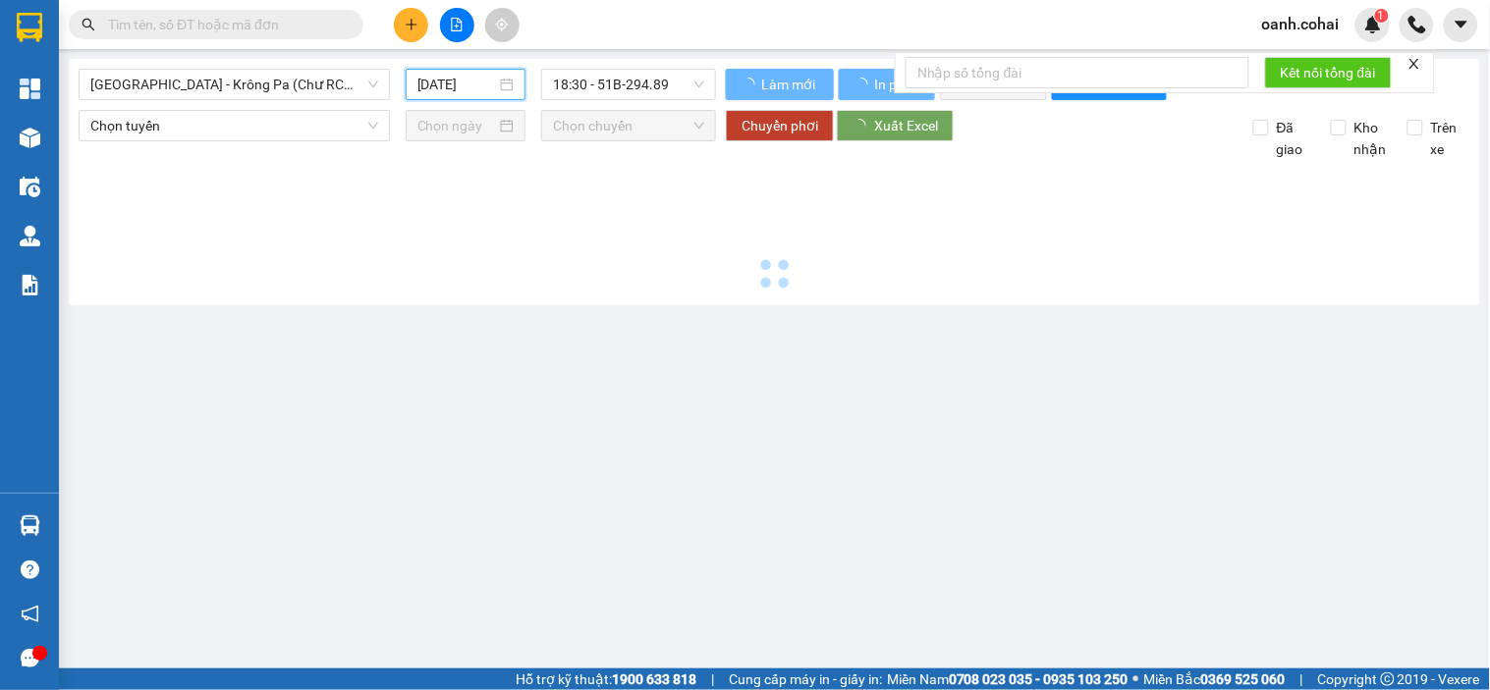
type input "[DATE]"
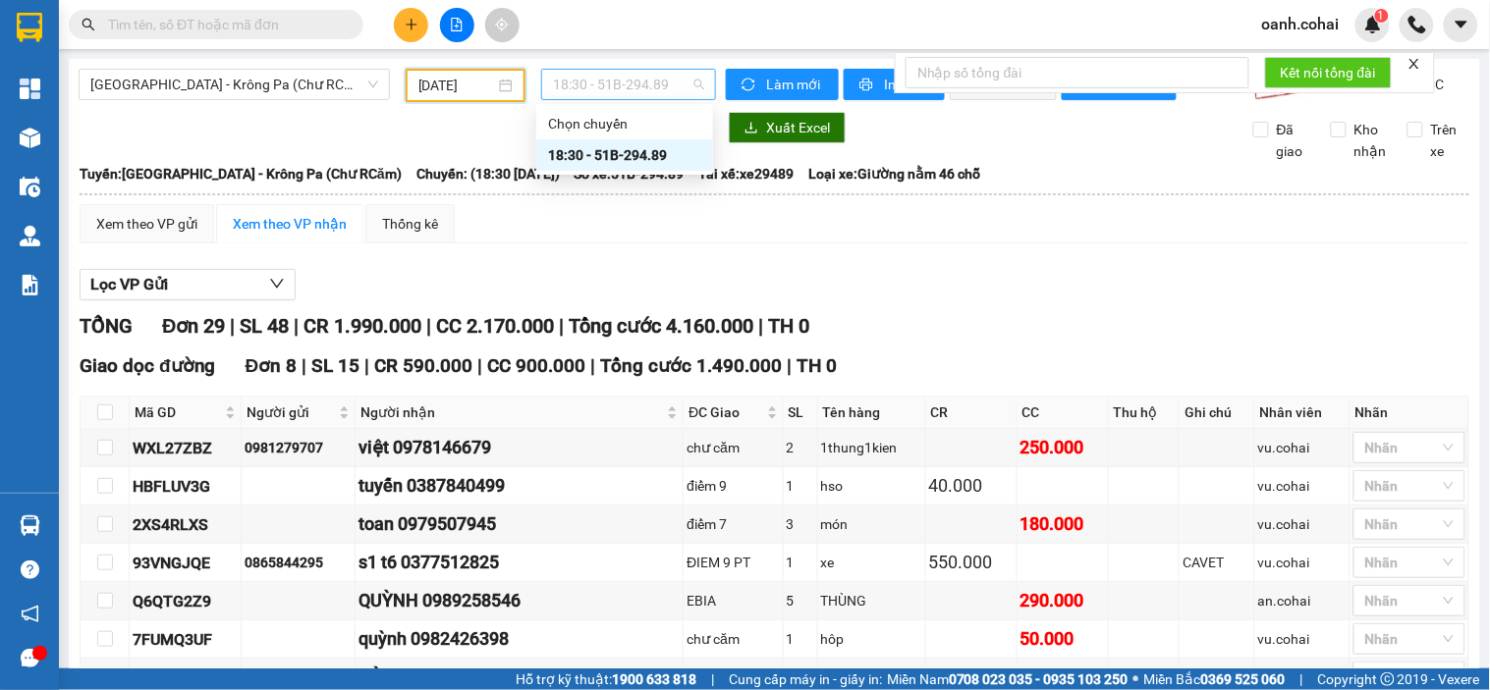
click at [592, 85] on span "18:30 - 51B-294.89" at bounding box center [628, 84] width 151 height 29
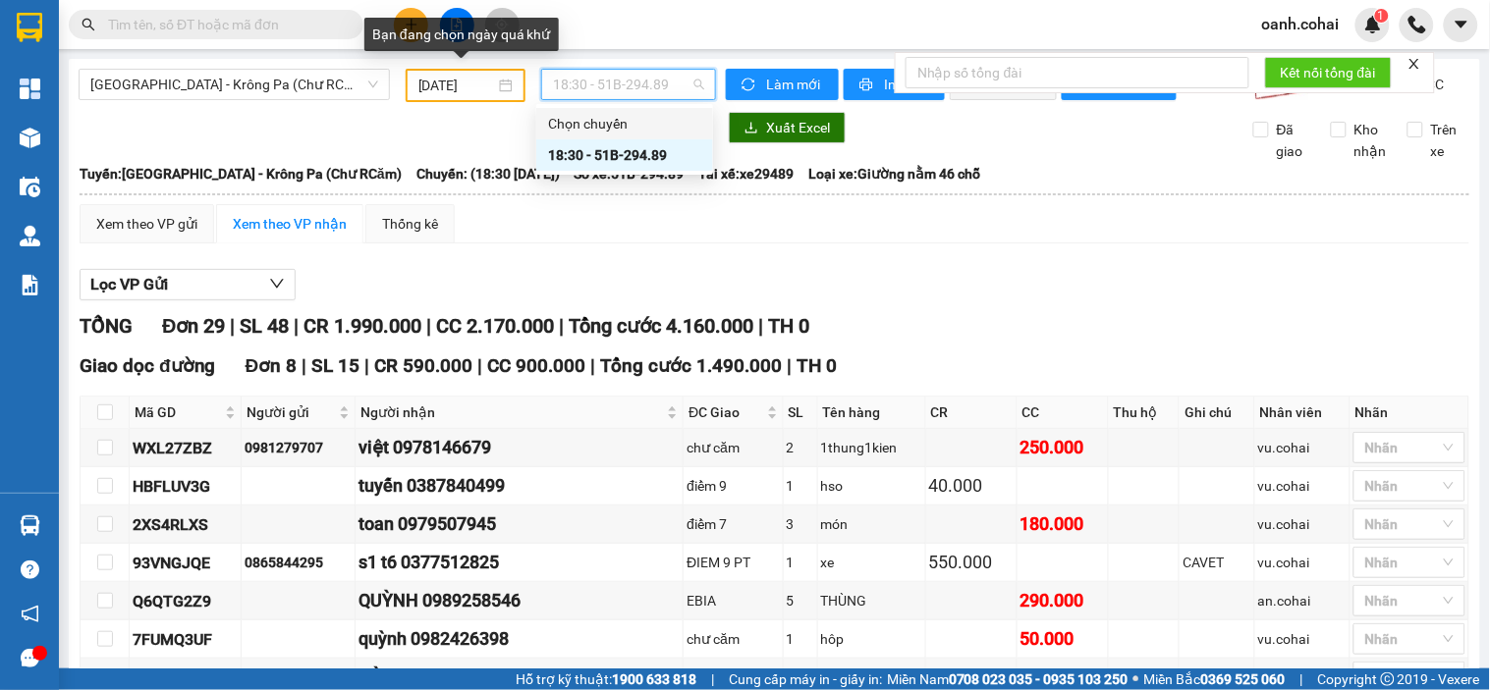
click at [438, 82] on input "[DATE]" at bounding box center [457, 86] width 78 height 22
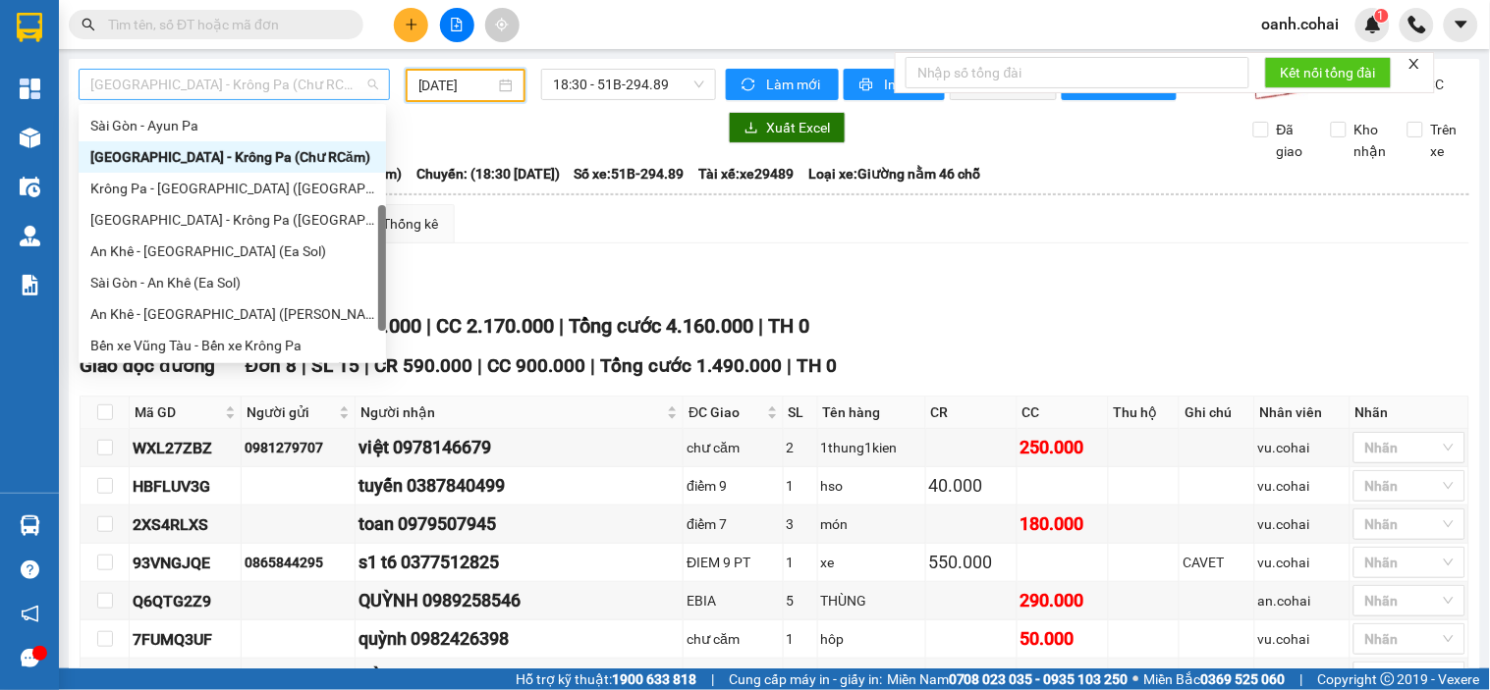
click at [326, 88] on span "[GEOGRAPHIC_DATA] - Krông Pa (Chư RCăm)" at bounding box center [234, 84] width 288 height 29
click at [164, 218] on div "[GEOGRAPHIC_DATA] - Krông Pa ([GEOGRAPHIC_DATA])" at bounding box center [232, 220] width 284 height 22
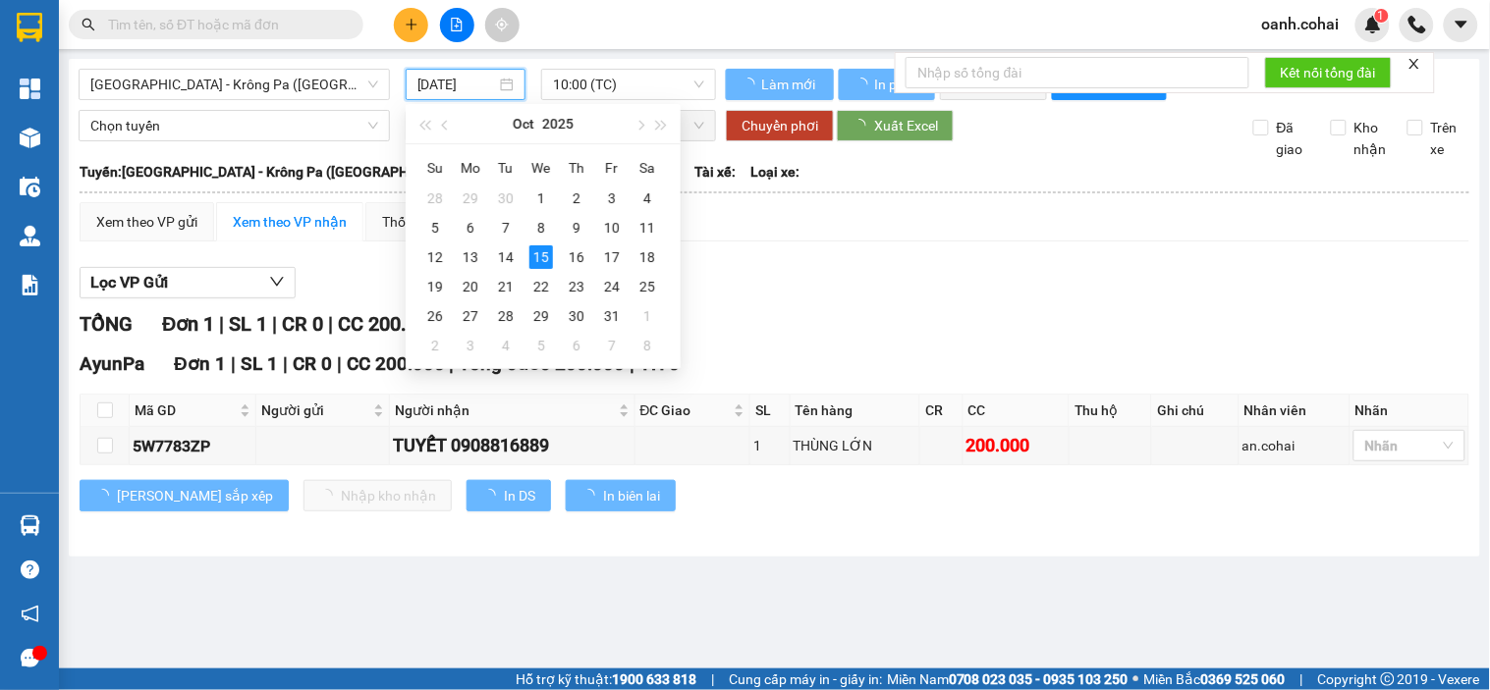
click at [447, 81] on input "[DATE]" at bounding box center [457, 85] width 80 height 22
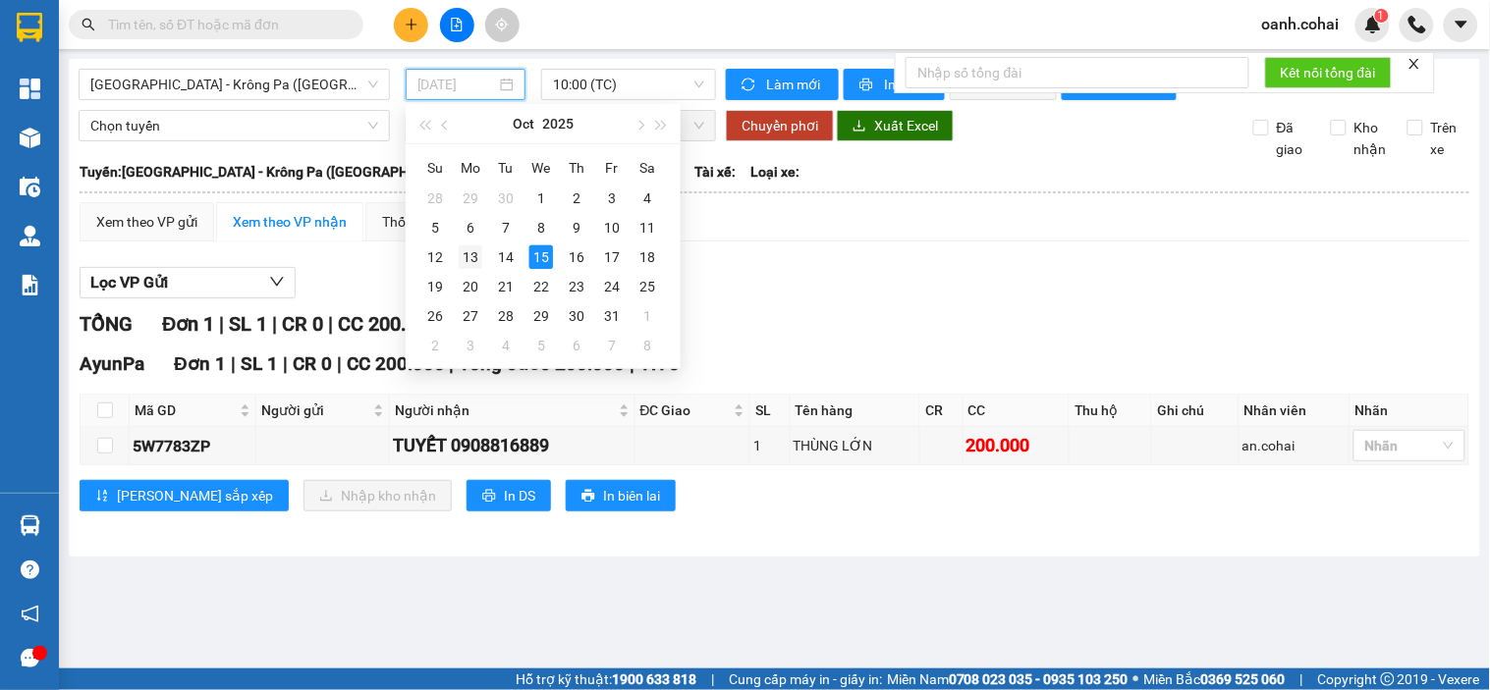
click at [466, 260] on div "13" at bounding box center [471, 258] width 24 height 24
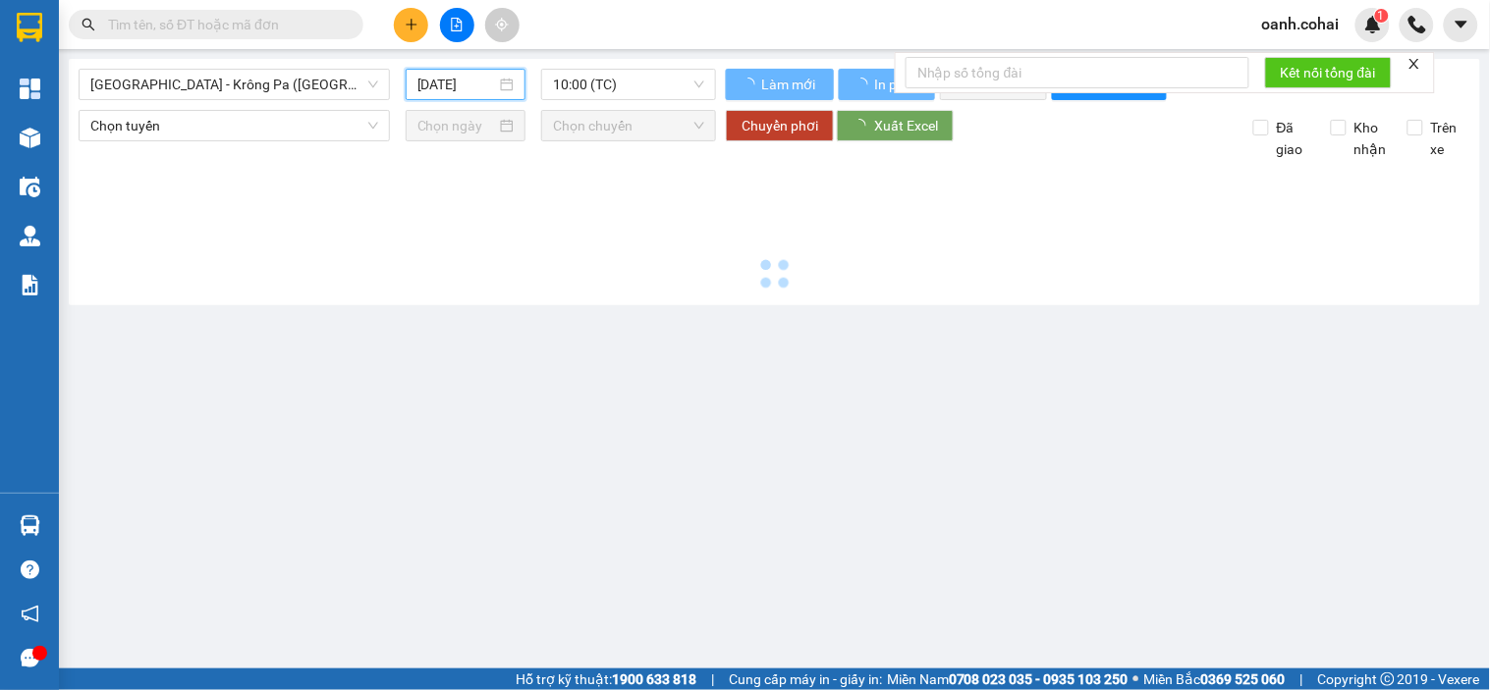
type input "[DATE]"
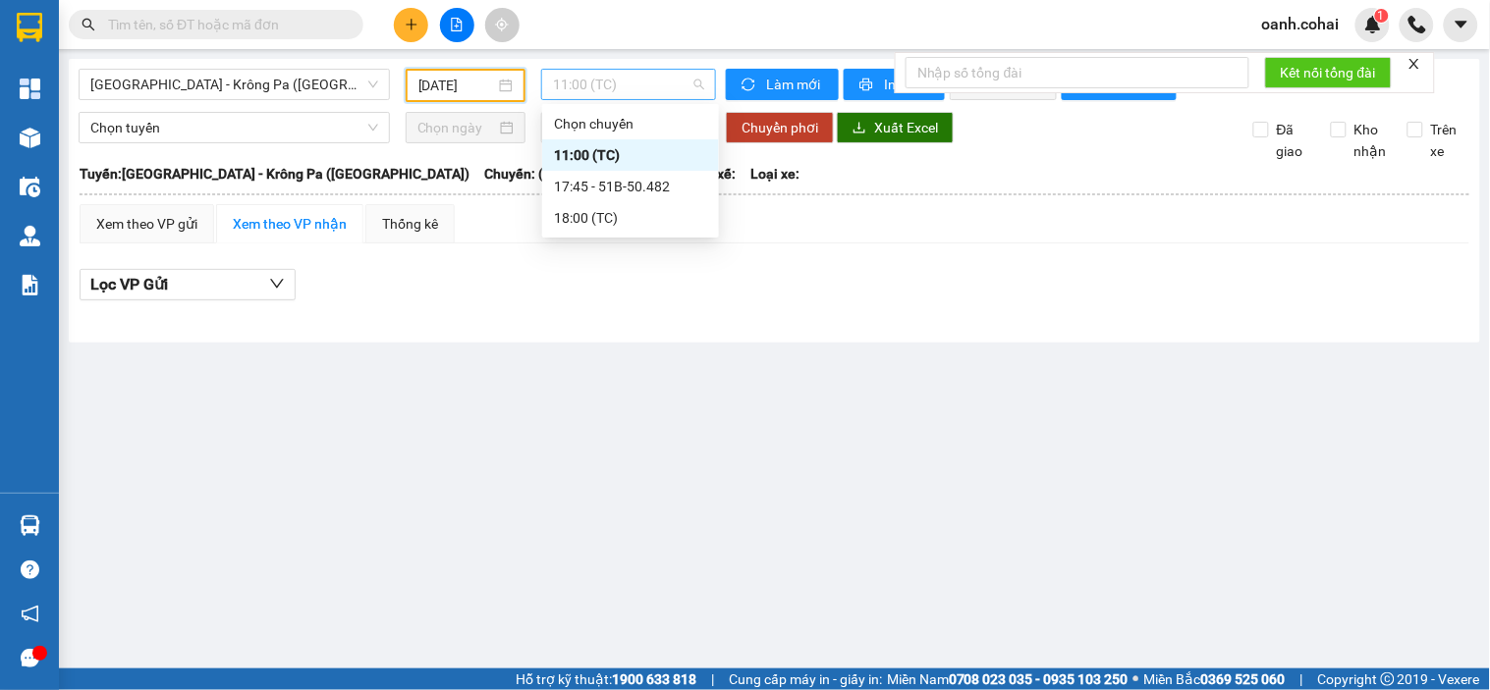
click at [646, 89] on span "11:00 (TC)" at bounding box center [628, 84] width 151 height 29
click at [614, 191] on div "17:45 - 51B-50.482" at bounding box center [630, 187] width 153 height 22
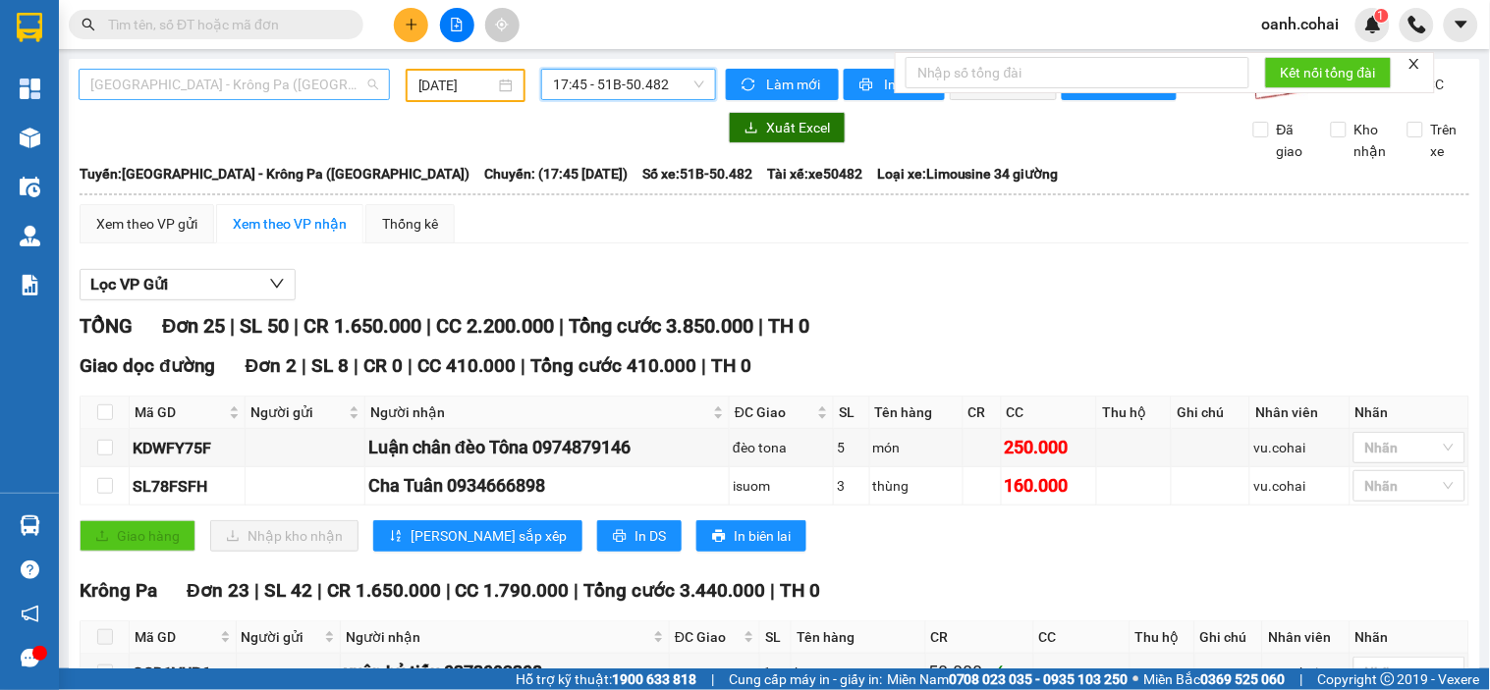
click at [301, 82] on span "[GEOGRAPHIC_DATA] - Krông Pa ([GEOGRAPHIC_DATA])" at bounding box center [234, 84] width 288 height 29
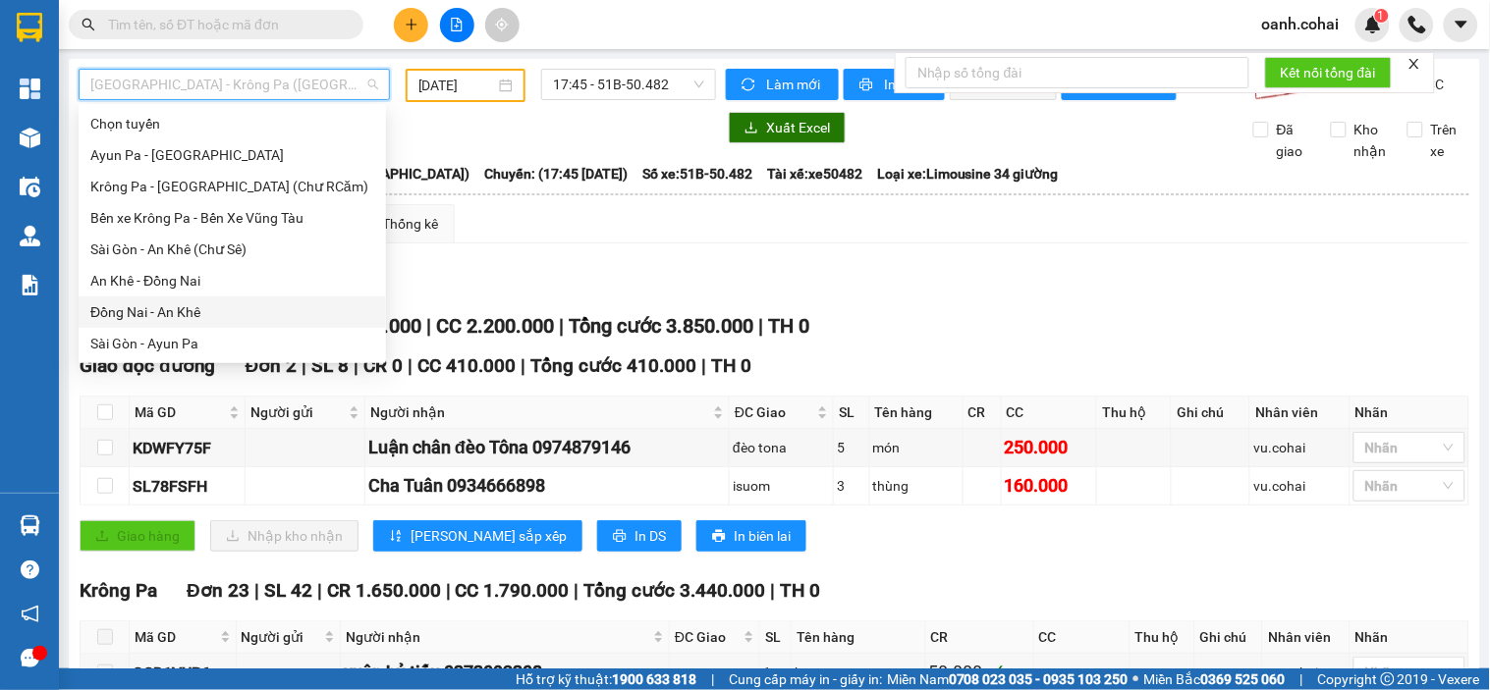
click at [154, 310] on div "Đồng Nai - An Khê" at bounding box center [232, 312] width 284 height 22
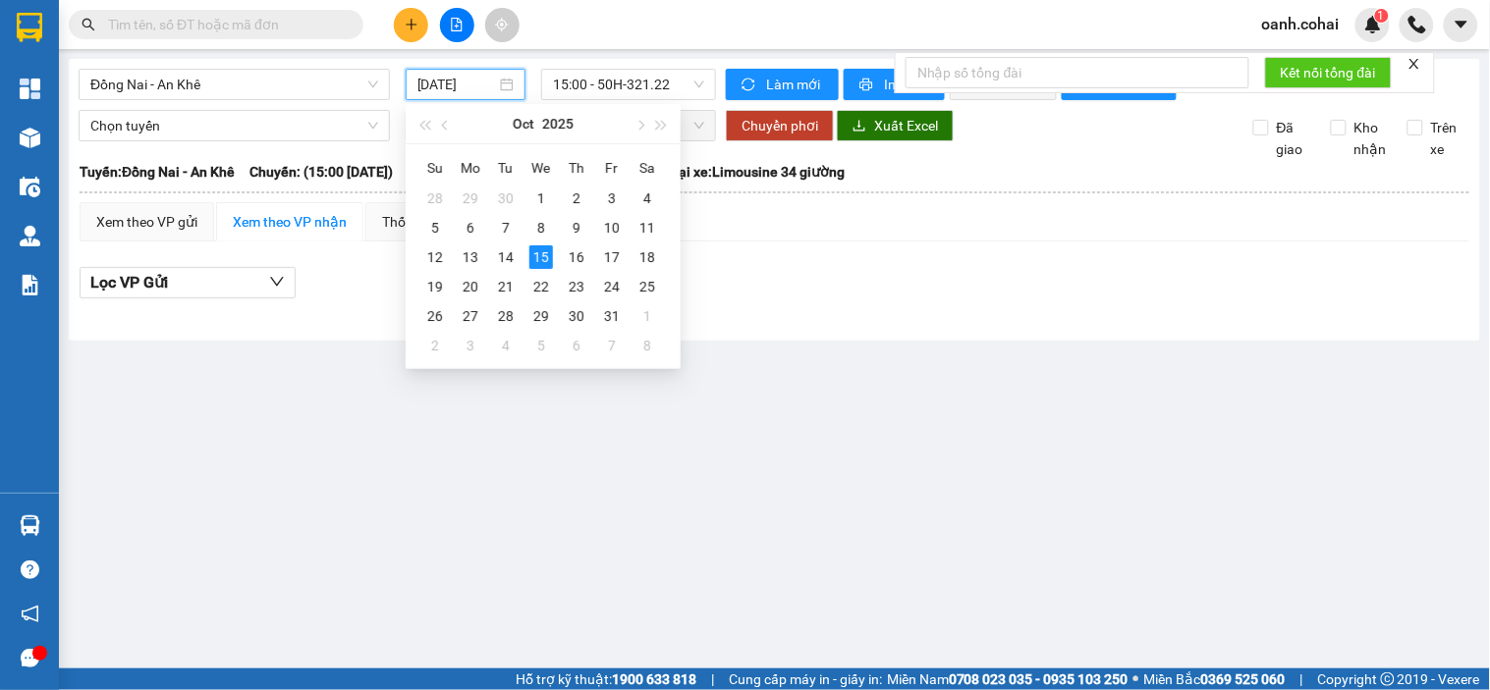
click at [445, 83] on input "[DATE]" at bounding box center [457, 85] width 80 height 22
click at [474, 253] on div "13" at bounding box center [471, 258] width 24 height 24
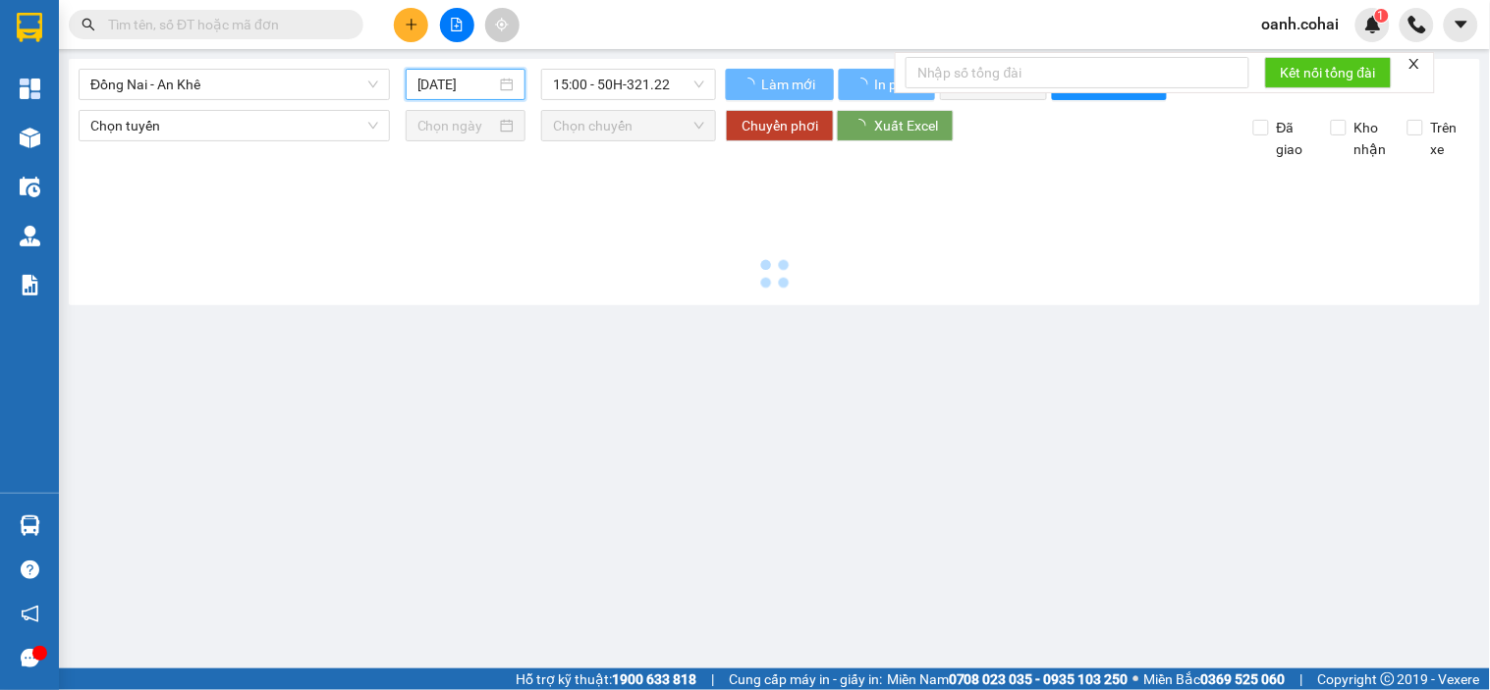
type input "[DATE]"
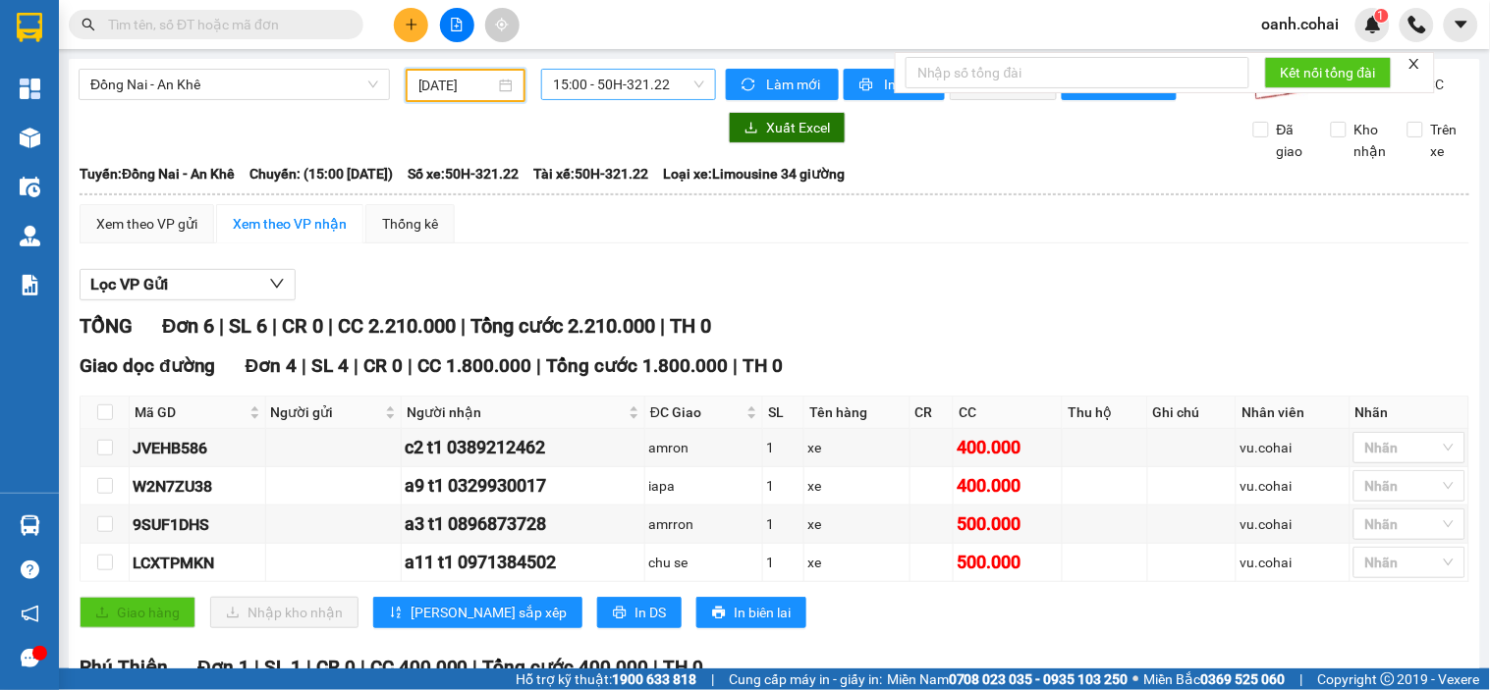
click at [625, 88] on span "15:00 - 50H-321.22" at bounding box center [628, 84] width 151 height 29
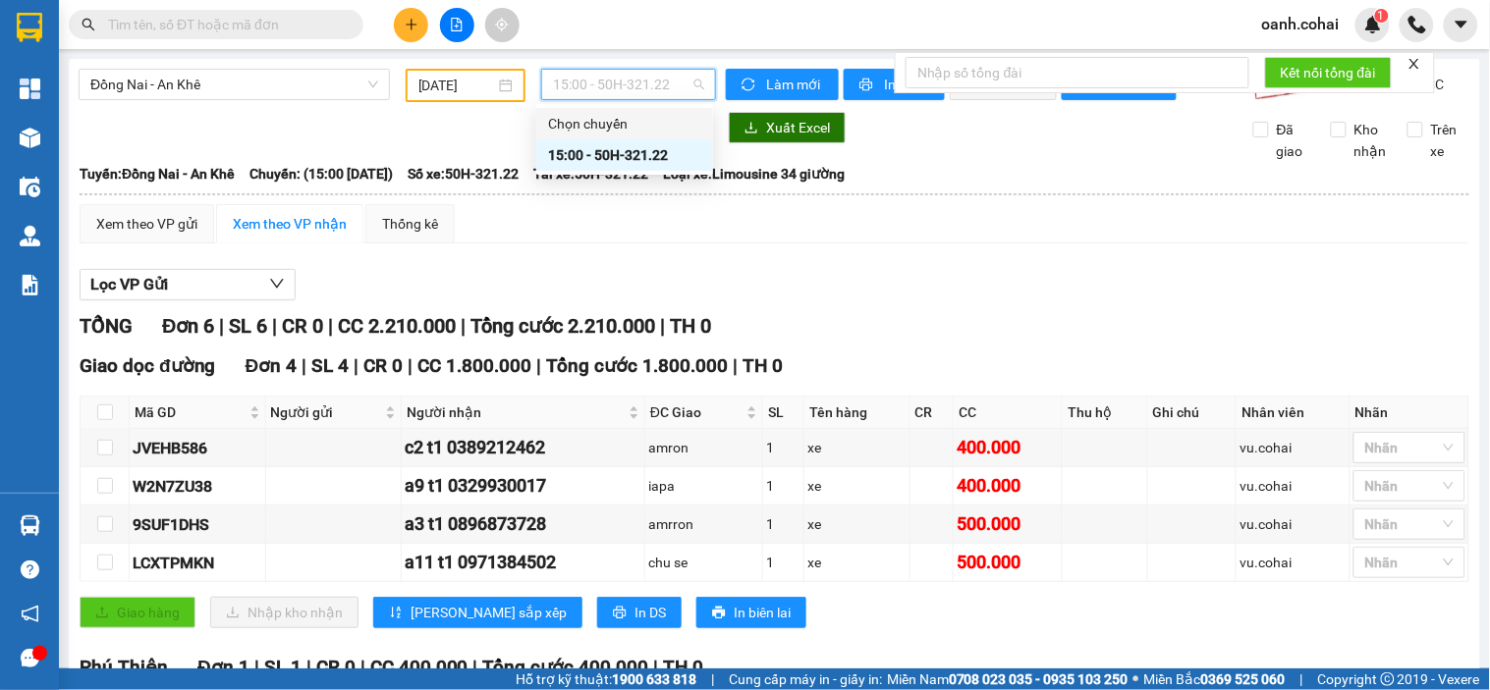
click at [440, 82] on input "[DATE]" at bounding box center [457, 86] width 78 height 22
